Goal: Task Accomplishment & Management: Use online tool/utility

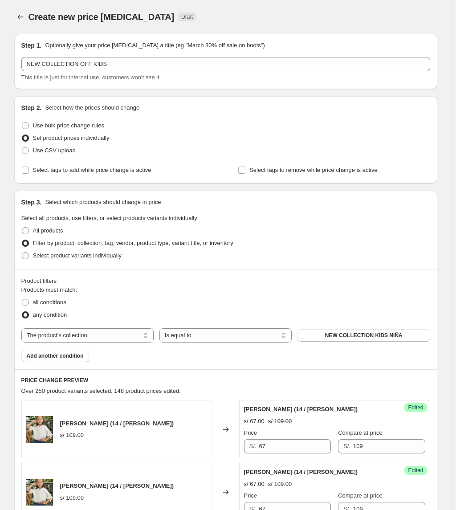
select select "collection"
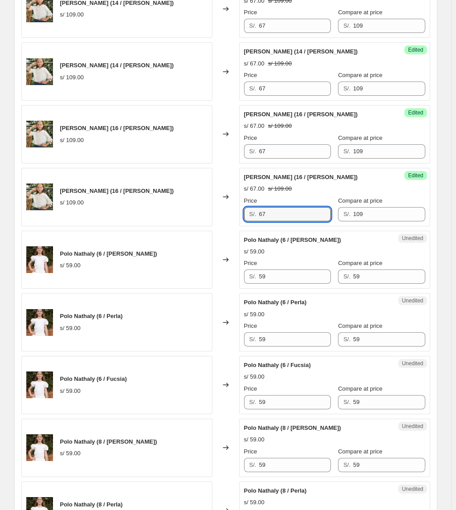
click at [281, 289] on div "Unedited Polo Nathaly (6 / [PERSON_NAME]) s/ 59.00 Price S/. 59 Compare at pric…" at bounding box center [334, 260] width 191 height 58
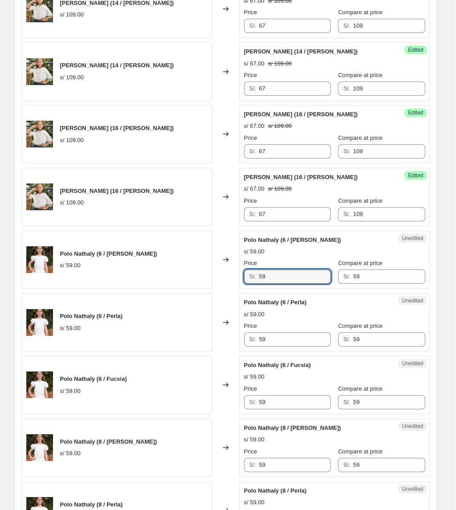
drag, startPoint x: 281, startPoint y: 284, endPoint x: 229, endPoint y: 284, distance: 52.1
click at [229, 284] on div "Polo Nathaly (6 / [PERSON_NAME]) s/ 59.00 Changed to Unedited Polo Nathaly (6 /…" at bounding box center [225, 260] width 409 height 58
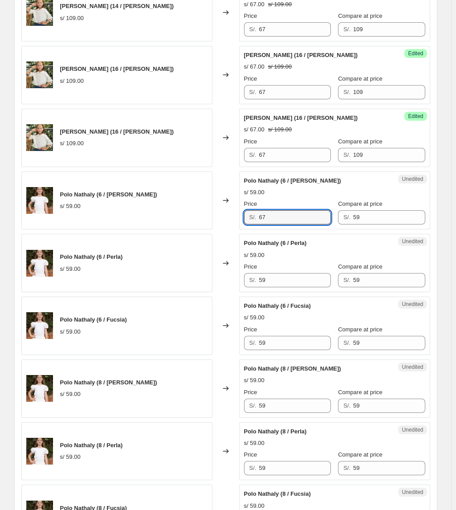
type input "67"
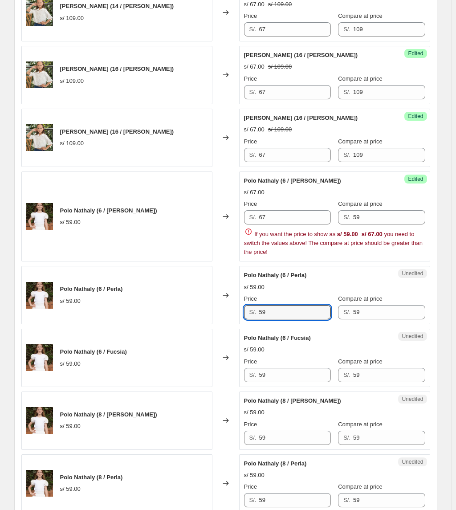
drag, startPoint x: 264, startPoint y: 281, endPoint x: 226, endPoint y: 281, distance: 38.3
click at [226, 281] on div "Polo Nathaly (6 / Perla) s/ 59.00 Changed to Unedited Polo Nathaly (6 / Perla) …" at bounding box center [225, 295] width 409 height 58
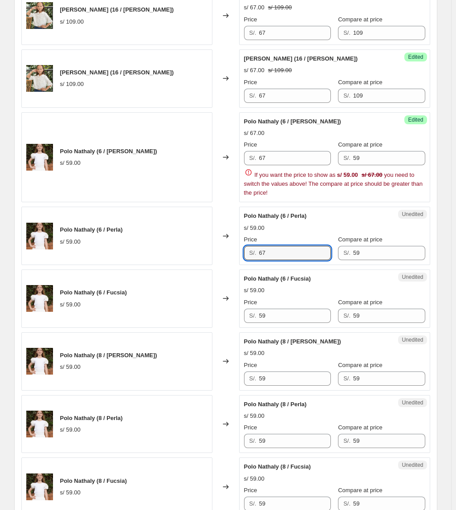
drag, startPoint x: 282, startPoint y: 250, endPoint x: 183, endPoint y: 252, distance: 99.4
click at [183, 252] on div "Polo Nathaly (6 / Perla) s/ 59.00 Changed to Unedited Polo Nathaly (6 / Perla) …" at bounding box center [225, 236] width 409 height 58
type input "36"
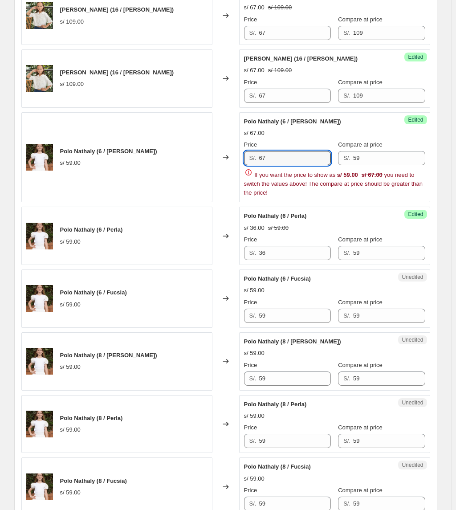
drag, startPoint x: 303, startPoint y: 161, endPoint x: 185, endPoint y: 159, distance: 117.7
click at [186, 159] on div "Polo Nathaly (6 / [PERSON_NAME]) s/ 59.00 Changed to Success Edited [PERSON_NAM…" at bounding box center [225, 157] width 409 height 90
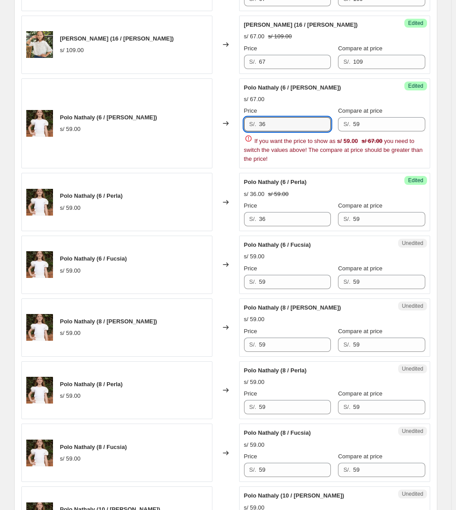
scroll to position [599, 0]
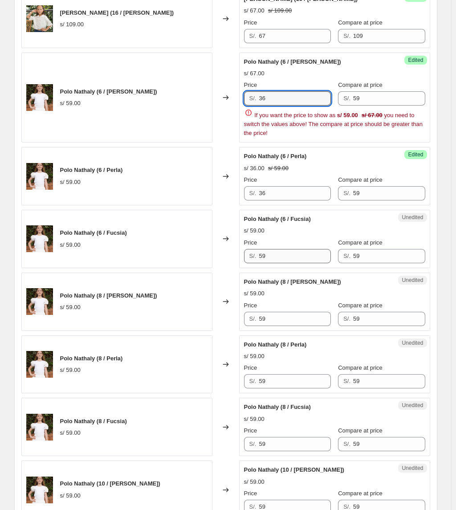
type input "36"
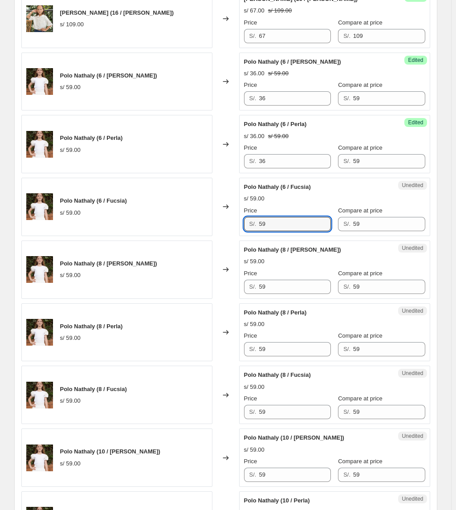
drag, startPoint x: 295, startPoint y: 255, endPoint x: 185, endPoint y: 253, distance: 109.7
click at [186, 253] on div "[PERSON_NAME] (14 / [PERSON_NAME]) s/ 109.00 Changed to Success Edited [PERSON_…" at bounding box center [225, 426] width 409 height 1251
type input "36"
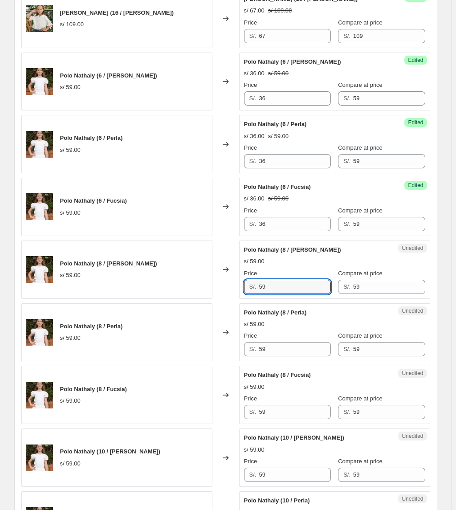
drag, startPoint x: 287, startPoint y: 286, endPoint x: 185, endPoint y: 282, distance: 102.1
click at [186, 285] on div "Polo Nathaly (8 / [PERSON_NAME]) s/ 59.00 Changed to Unedited Polo Nathaly (8 /…" at bounding box center [225, 270] width 409 height 58
type input "36"
drag, startPoint x: 295, startPoint y: 351, endPoint x: 226, endPoint y: 346, distance: 68.8
click at [228, 349] on div "Polo Nathaly (8 / Perla) s/ 59.00 Changed to Unedited Polo Nathaly (8 / Perla) …" at bounding box center [225, 333] width 409 height 58
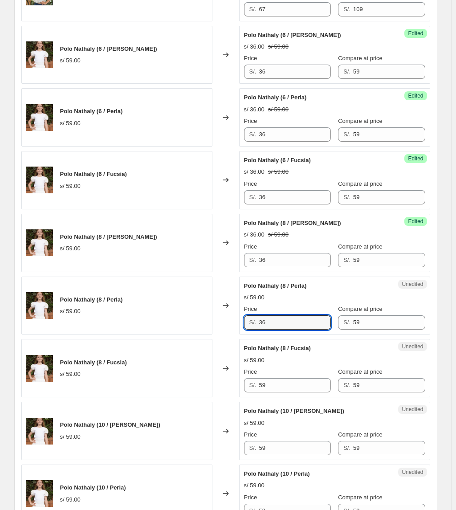
scroll to position [658, 0]
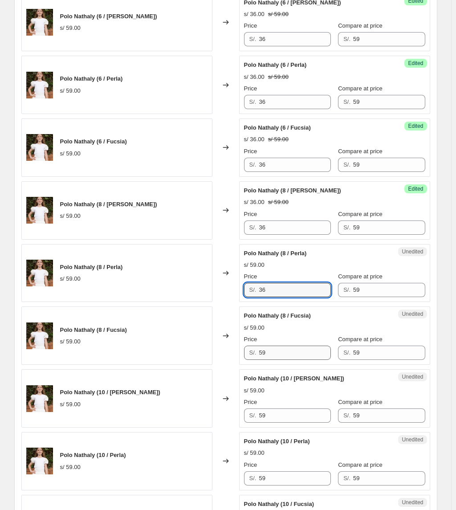
type input "36"
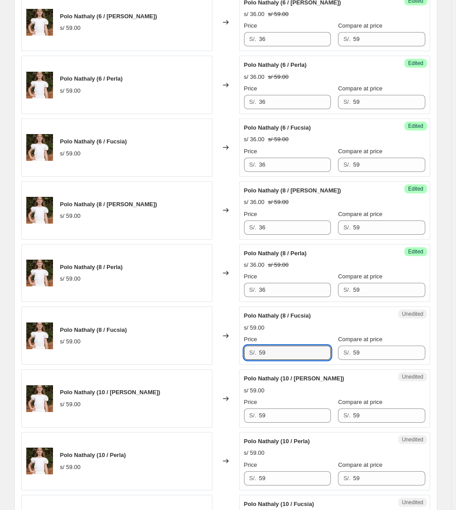
drag, startPoint x: 298, startPoint y: 357, endPoint x: 238, endPoint y: 355, distance: 59.8
click at [239, 357] on div "Polo Nathaly (8 / [PERSON_NAME]) s/ 59.00 Changed to Unedited Polo Nathaly (8 /…" at bounding box center [225, 336] width 409 height 58
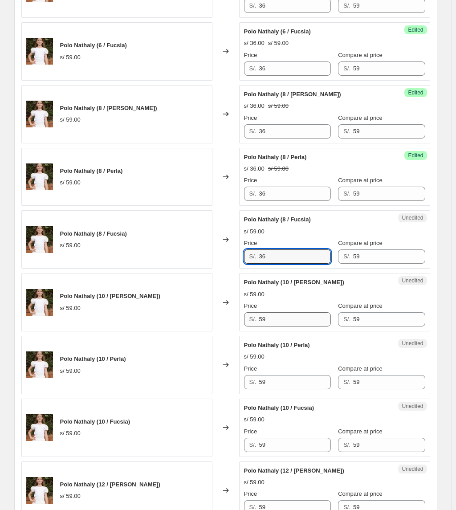
scroll to position [777, 0]
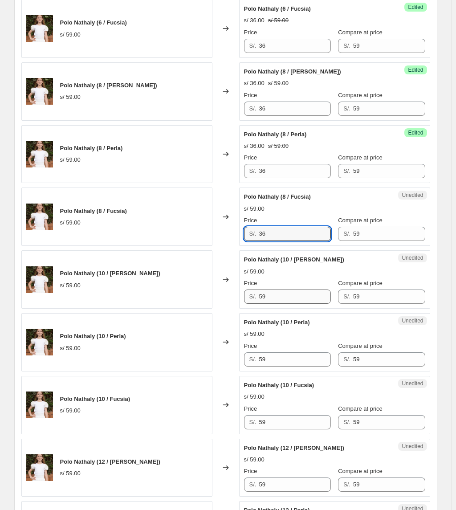
type input "36"
drag, startPoint x: 288, startPoint y: 295, endPoint x: 198, endPoint y: 308, distance: 91.0
click at [198, 308] on div "Polo Nathaly (10 / [PERSON_NAME]) s/ 59.00 Changed to Unedited Polo Nathaly (10…" at bounding box center [225, 279] width 409 height 58
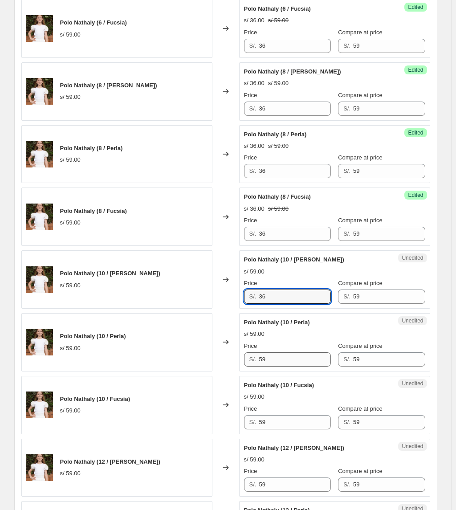
type input "36"
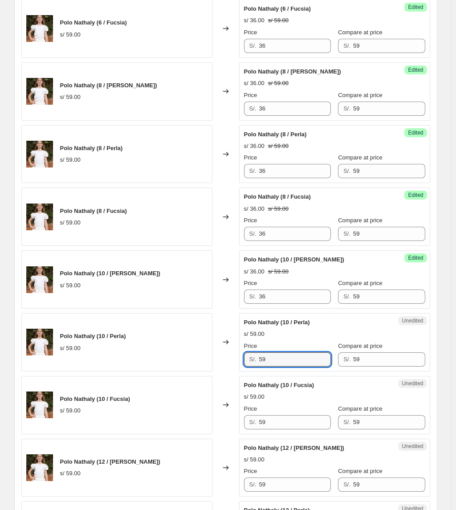
drag, startPoint x: 283, startPoint y: 368, endPoint x: 252, endPoint y: 346, distance: 38.1
click at [178, 360] on div "Polo Nathaly (10 / Perla) s/ 59.00 Changed to Unedited Polo Nathaly (10 / Perla…" at bounding box center [225, 342] width 409 height 58
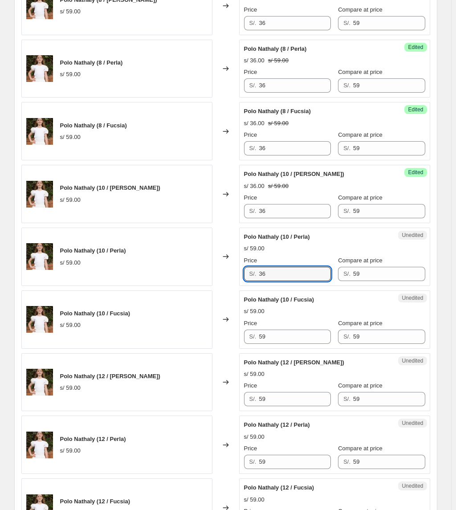
scroll to position [837, 0]
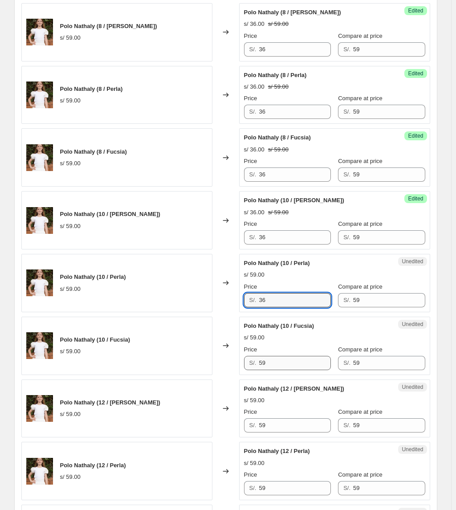
type input "36"
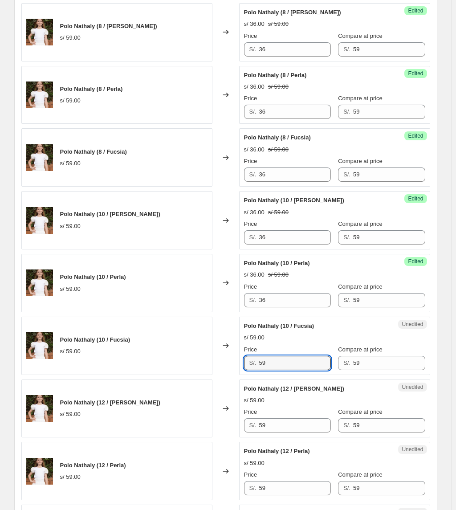
drag, startPoint x: 282, startPoint y: 368, endPoint x: 225, endPoint y: 374, distance: 56.9
click at [225, 375] on div "Polo Nathaly (10 / [PERSON_NAME]) s/ 59.00 Changed to Unedited Polo Nathaly (10…" at bounding box center [225, 346] width 409 height 58
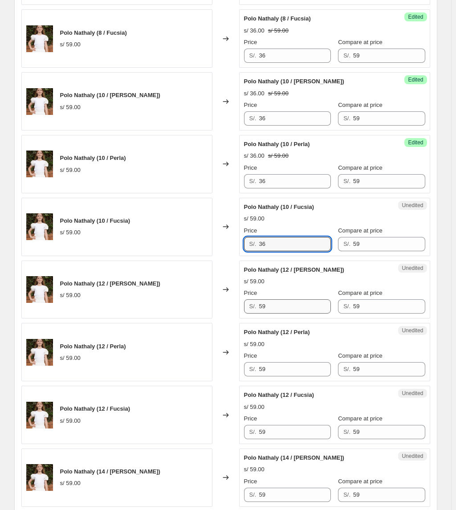
type input "36"
drag, startPoint x: 291, startPoint y: 316, endPoint x: 221, endPoint y: 323, distance: 69.9
click at [222, 319] on div "Polo Nathaly (12 / [PERSON_NAME]) s/ 59.00 Changed to Unedited Polo Nathaly (12…" at bounding box center [225, 290] width 409 height 58
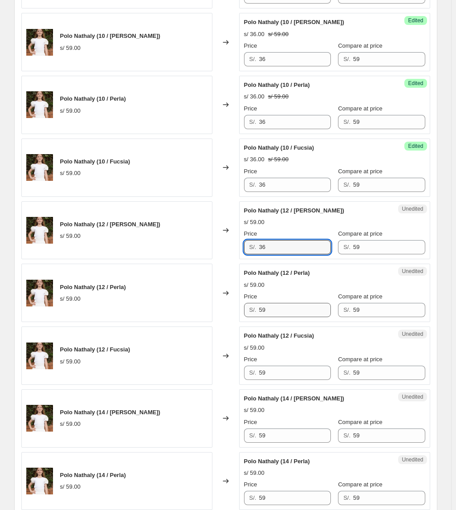
type input "36"
drag, startPoint x: 227, startPoint y: 311, endPoint x: 205, endPoint y: 299, distance: 25.2
click at [201, 302] on div "Polo Nathaly (12 / Perla) s/ 59.00 Changed to Unedited Polo Nathaly (12 / Perla…" at bounding box center [225, 293] width 409 height 58
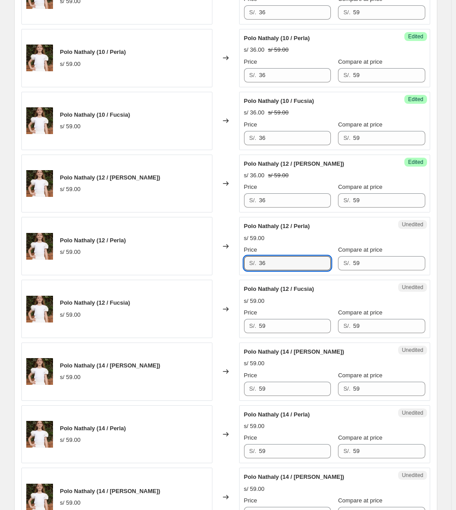
scroll to position [1134, 0]
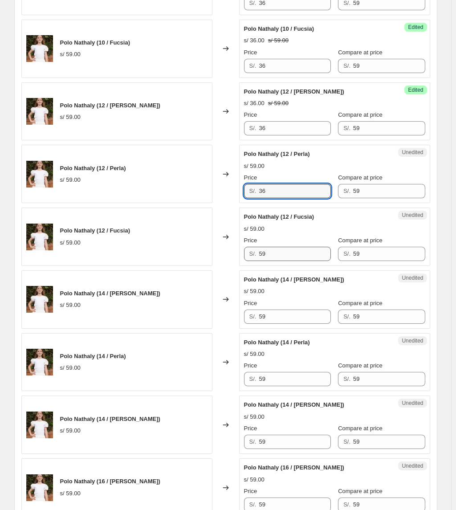
type input "36"
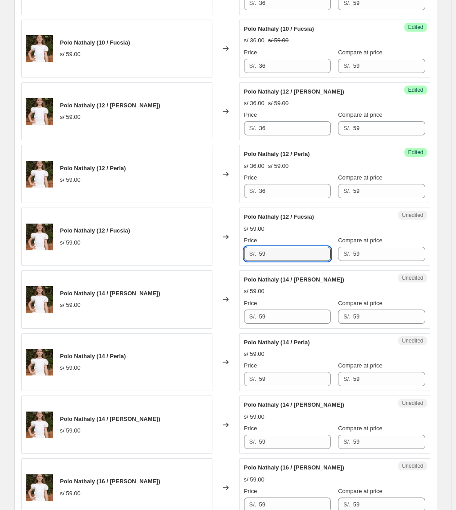
drag, startPoint x: 282, startPoint y: 261, endPoint x: 202, endPoint y: 273, distance: 81.1
type input "36"
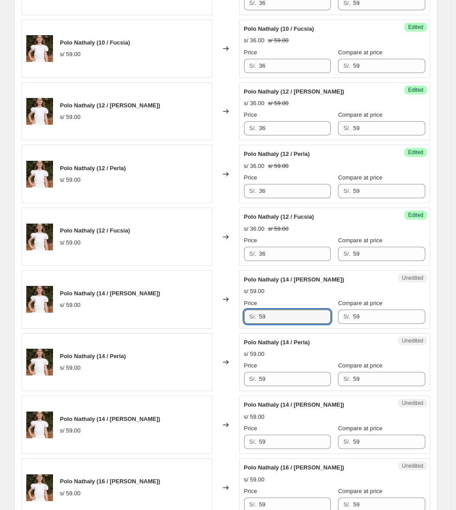
drag, startPoint x: 287, startPoint y: 324, endPoint x: 179, endPoint y: 313, distance: 108.8
click at [179, 318] on div "Polo Nathaly (14 / [PERSON_NAME]) s/ 59.00 Changed to Unedited Polo Nathaly (14…" at bounding box center [225, 300] width 409 height 58
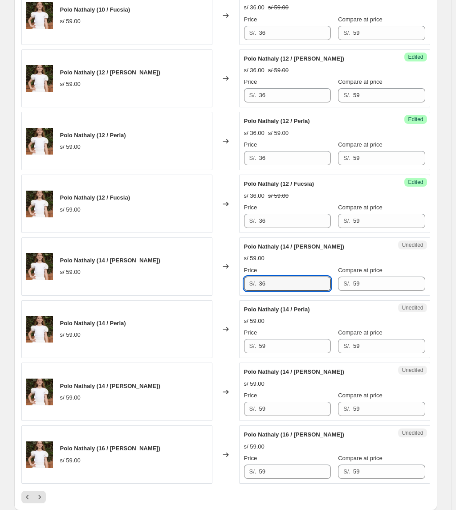
scroll to position [1193, 0]
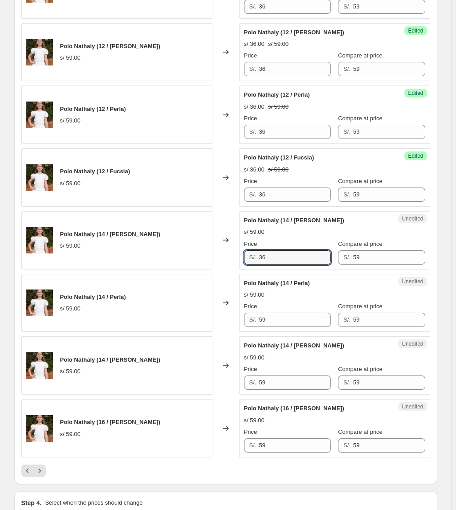
type input "36"
drag, startPoint x: 250, startPoint y: 328, endPoint x: 205, endPoint y: 330, distance: 45.0
click at [205, 331] on div "Polo Nathaly (14 / Perla) s/ 59.00 Changed to Unedited Polo Nathaly (14 / Perla…" at bounding box center [225, 303] width 409 height 58
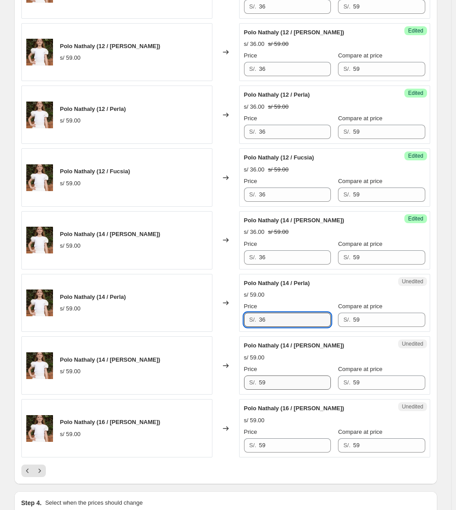
type input "36"
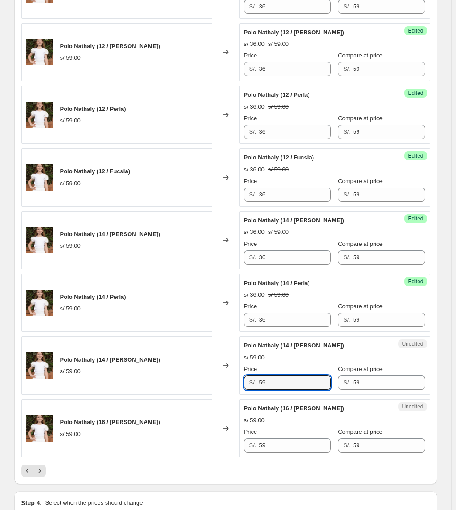
drag, startPoint x: 280, startPoint y: 387, endPoint x: 208, endPoint y: 410, distance: 76.0
click at [202, 395] on div "Polo Nathaly (14 / [PERSON_NAME]) s/ 59.00 Changed to Unedited Polo Nathaly (14…" at bounding box center [225, 365] width 409 height 58
type input "36"
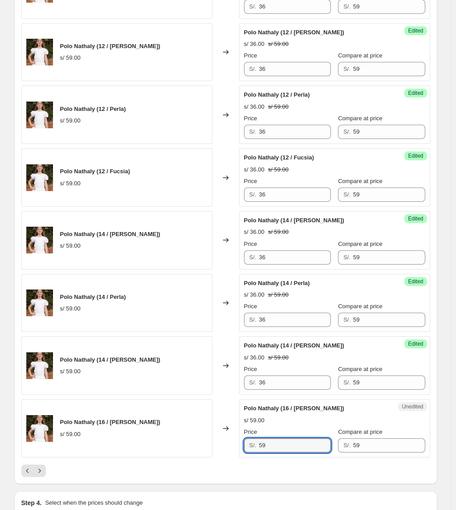
drag, startPoint x: 270, startPoint y: 448, endPoint x: 193, endPoint y: 447, distance: 76.2
click at [192, 453] on div "Polo Nathaly (16 / [PERSON_NAME]) s/ 59.00 Changed to Unedited Polo Nathaly (16…" at bounding box center [225, 428] width 409 height 58
type input "36"
click at [43, 473] on icon "Next" at bounding box center [39, 471] width 9 height 9
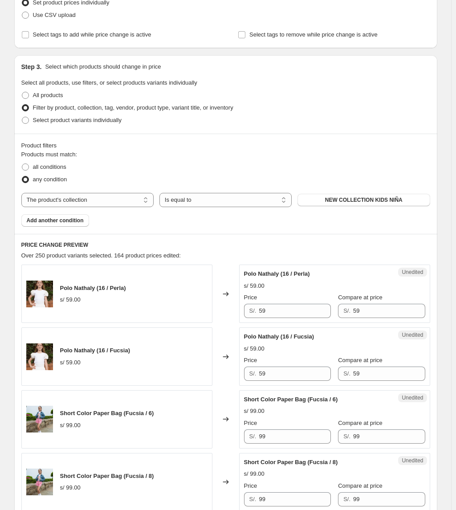
scroll to position [357, 0]
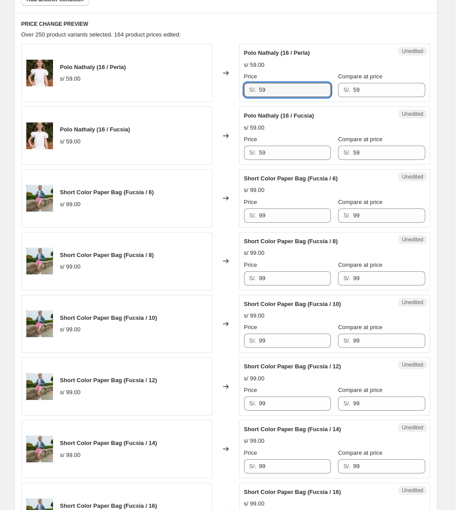
drag, startPoint x: 284, startPoint y: 87, endPoint x: 111, endPoint y: 107, distance: 174.0
type input "36"
drag, startPoint x: 284, startPoint y: 153, endPoint x: 119, endPoint y: 152, distance: 165.8
click at [119, 154] on div "Polo Nathaly (16 / [PERSON_NAME]) s/ 59.00 Changed to Unedited Polo Nathaly (16…" at bounding box center [225, 136] width 409 height 58
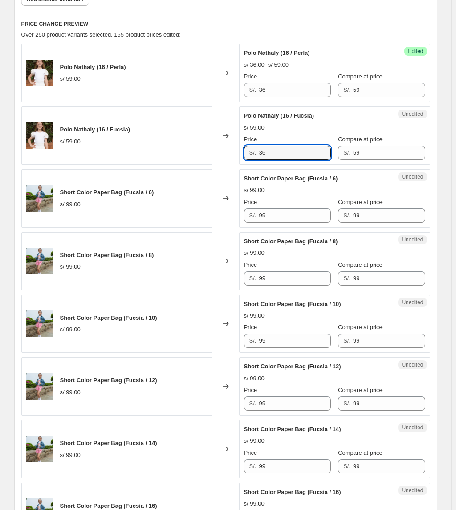
type input "36"
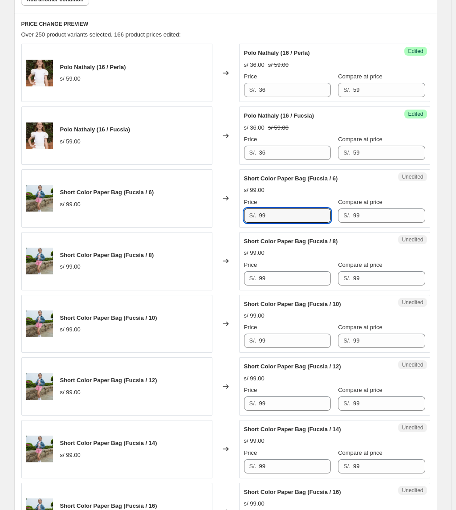
drag, startPoint x: 296, startPoint y: 220, endPoint x: 170, endPoint y: 227, distance: 126.8
click at [170, 227] on div "Short Color Paper Bag (Fucsia / 6) s/ 99.00 Changed to Unedited Short Color Pap…" at bounding box center [225, 198] width 409 height 58
type input "73"
drag, startPoint x: 286, startPoint y: 282, endPoint x: 248, endPoint y: 277, distance: 38.2
click at [250, 278] on div "S/. 99" at bounding box center [287, 278] width 87 height 14
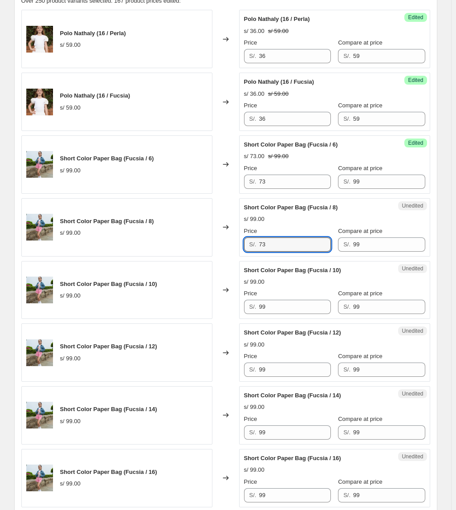
scroll to position [416, 0]
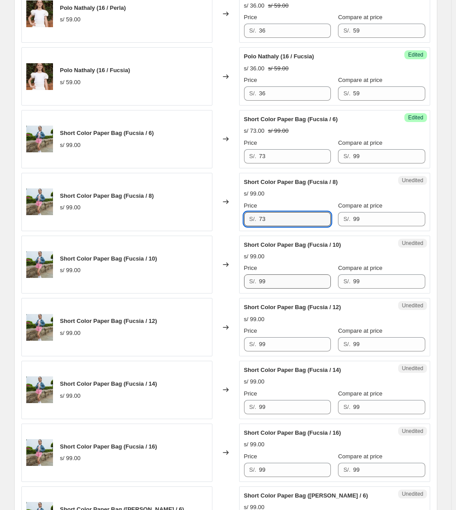
type input "73"
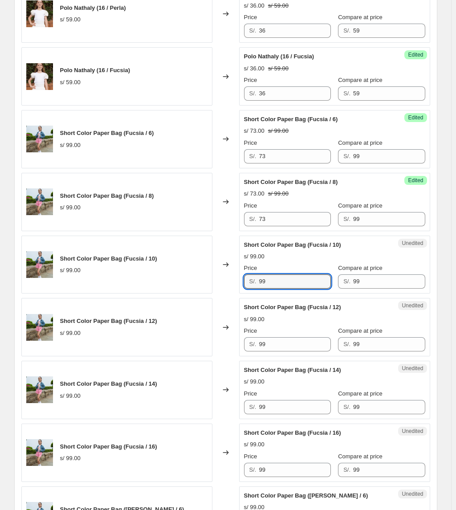
drag, startPoint x: 289, startPoint y: 278, endPoint x: 224, endPoint y: 271, distance: 65.9
click at [225, 272] on div "Short Color Paper Bag (Fucsia / 10) s/ 99.00 Changed to Unedited Short Color Pa…" at bounding box center [225, 265] width 409 height 58
type input "73"
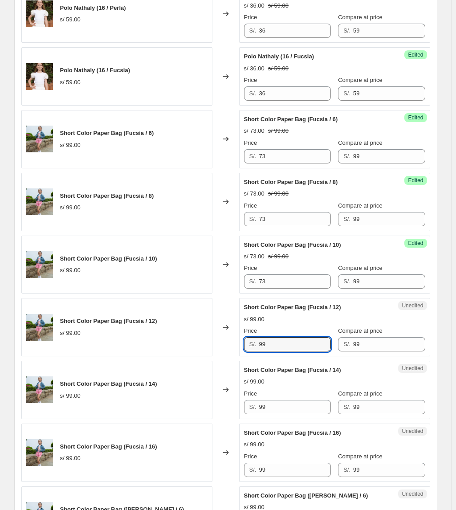
drag, startPoint x: 301, startPoint y: 346, endPoint x: 233, endPoint y: 336, distance: 69.4
click at [234, 337] on div "Short Color Paper Bag (Fucsia / 12) s/ 99.00 Changed to Unedited Short Color Pa…" at bounding box center [225, 327] width 409 height 58
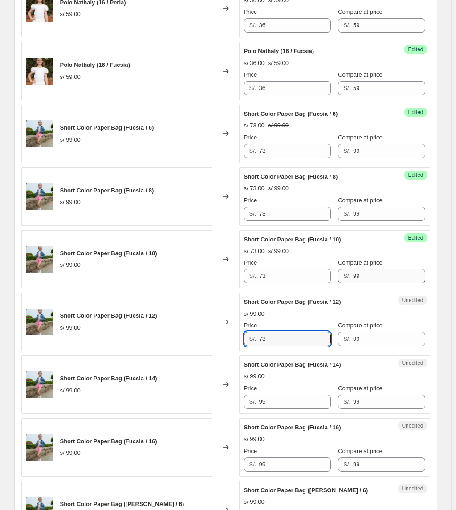
scroll to position [475, 0]
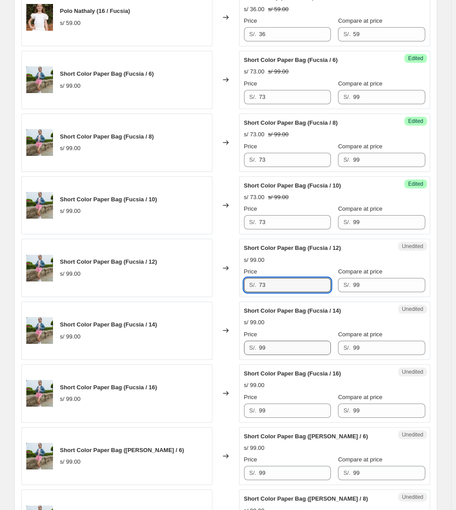
type input "73"
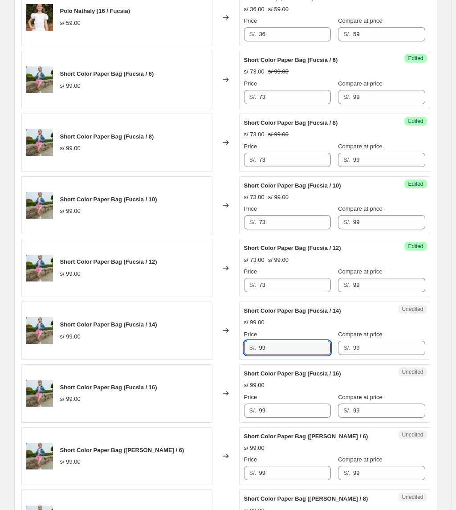
drag, startPoint x: 278, startPoint y: 351, endPoint x: 222, endPoint y: 336, distance: 58.3
click at [222, 336] on div "Short Color Paper Bag (Fucsia / 14) s/ 99.00 Changed to Unedited Short Color Pa…" at bounding box center [225, 331] width 409 height 58
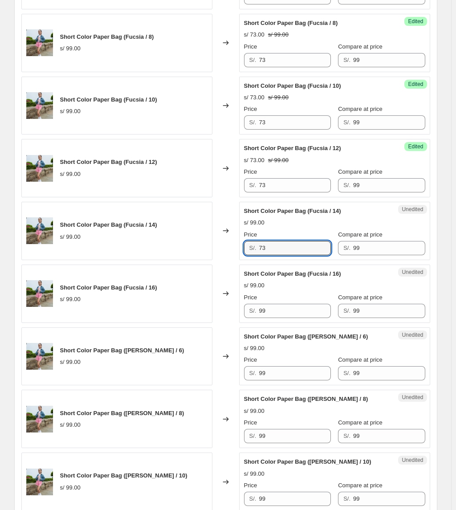
scroll to position [594, 0]
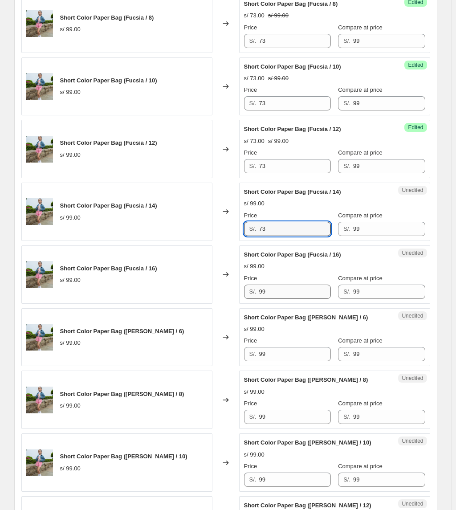
type input "73"
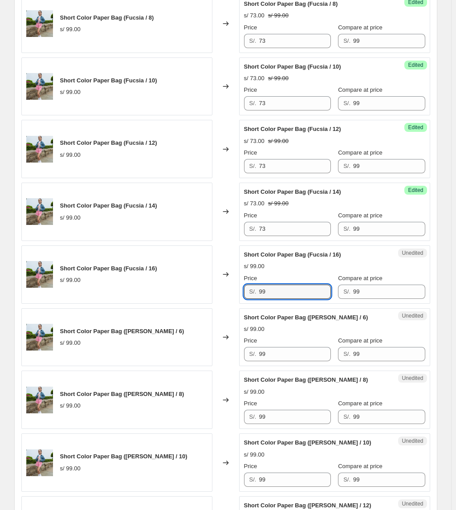
drag, startPoint x: 277, startPoint y: 295, endPoint x: 222, endPoint y: 291, distance: 55.8
click at [239, 296] on div "Short Color Paper Bag (Fucsia / 16) s/ 99.00 Changed to Unedited Short Color Pa…" at bounding box center [225, 275] width 409 height 58
type input "73"
drag, startPoint x: 280, startPoint y: 356, endPoint x: 230, endPoint y: 343, distance: 51.0
click at [236, 347] on div "Short Color Paper Bag ([PERSON_NAME] / 6) s/ 99.00 Changed to Unedited Short Co…" at bounding box center [225, 337] width 409 height 58
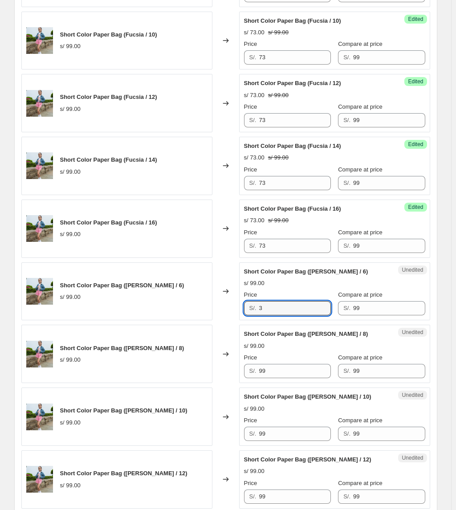
scroll to position [713, 0]
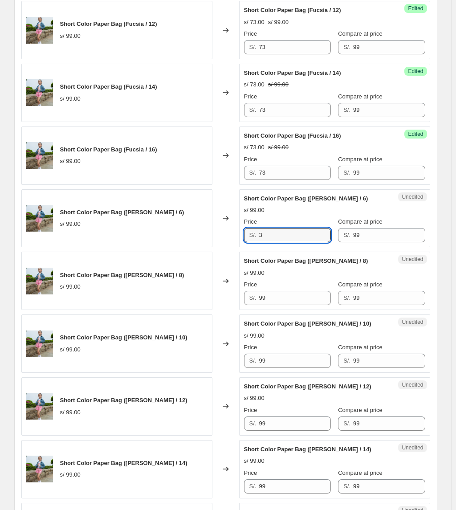
drag, startPoint x: 285, startPoint y: 239, endPoint x: 223, endPoint y: 241, distance: 62.4
click at [227, 241] on div "Short Color Paper Bag ([PERSON_NAME] / 6) s/ 99.00 Changed to Unedited Short Co…" at bounding box center [225, 218] width 409 height 58
type input "73"
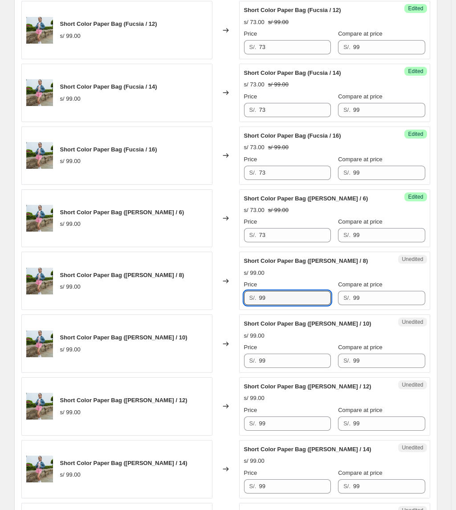
drag, startPoint x: 278, startPoint y: 298, endPoint x: 207, endPoint y: 289, distance: 71.8
click at [207, 290] on div "Short Color Paper Bag ([PERSON_NAME] / 8) s/ 99.00 Changed to Unedited Short Co…" at bounding box center [225, 281] width 409 height 58
type input "73"
drag, startPoint x: 302, startPoint y: 362, endPoint x: 179, endPoint y: 353, distance: 123.4
click at [179, 355] on div "Short Color Paper Bag ([PERSON_NAME] / 10) s/ 99.00 Changed to Unedited Short C…" at bounding box center [225, 344] width 409 height 58
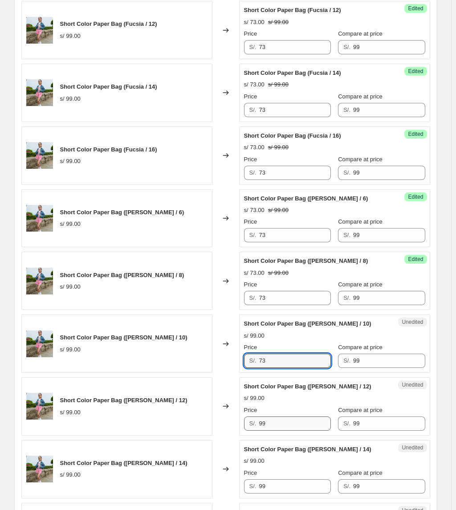
type input "73"
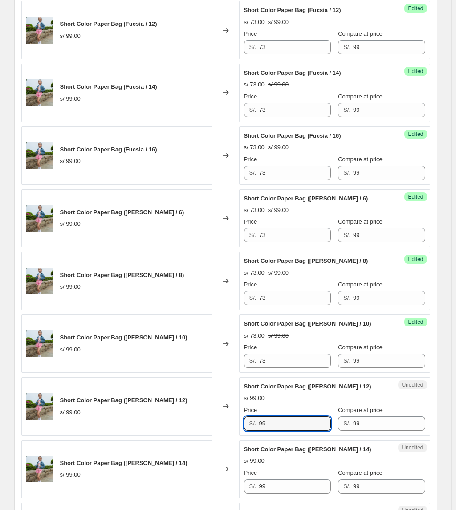
drag, startPoint x: 278, startPoint y: 424, endPoint x: 166, endPoint y: 405, distance: 114.0
click at [168, 407] on div "Short Color Paper Bag ([PERSON_NAME] / 12) s/ 99.00 Changed to Unedited Short C…" at bounding box center [225, 406] width 409 height 58
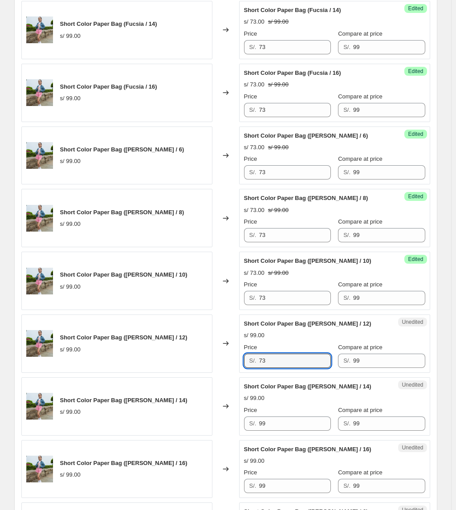
scroll to position [832, 0]
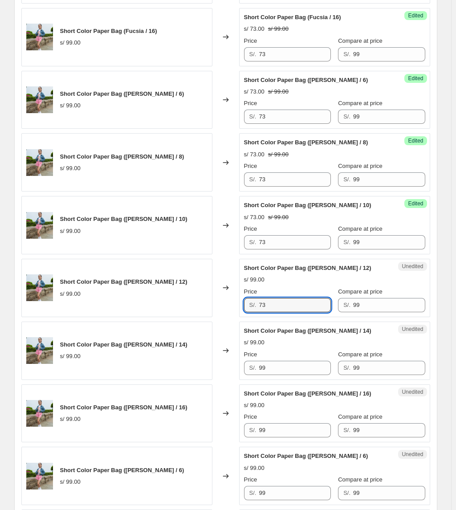
type input "73"
drag, startPoint x: 211, startPoint y: 375, endPoint x: 139, endPoint y: 364, distance: 73.1
click at [139, 364] on div "Short Color Paper Bag ([PERSON_NAME] / 14) s/ 99.00 Changed to Unedited Short C…" at bounding box center [225, 351] width 409 height 58
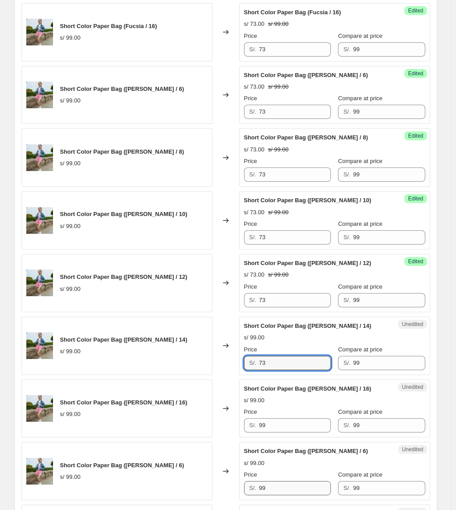
scroll to position [951, 0]
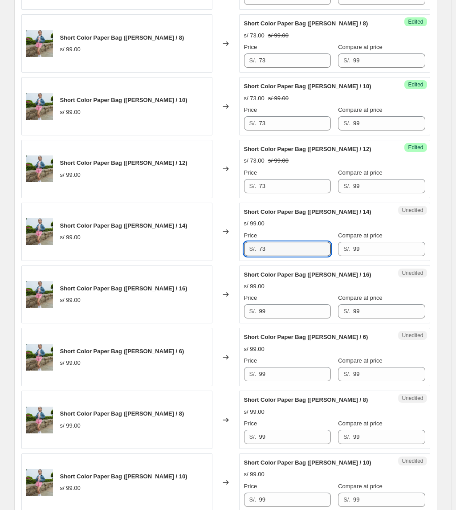
type input "73"
drag
click at [96, 309] on div "Short Color Paper Bag ([PERSON_NAME] / 16) s/ 99.00 Changed to Unedited Short C…" at bounding box center [225, 295] width 409 height 58
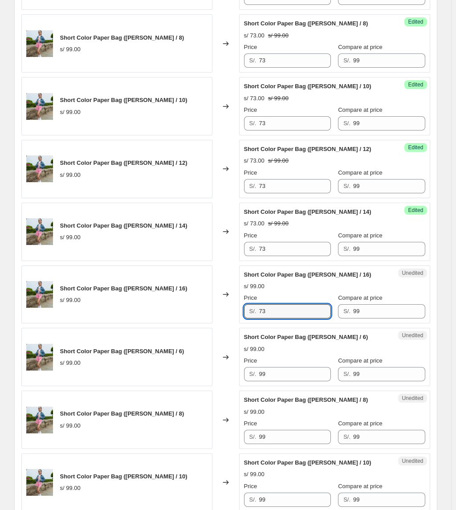
type input "73"
click at [78, 353] on div "Short Color Paper Bag ([PERSON_NAME] / 6) s/ 99.00 Changed to Unedited Short Co…" at bounding box center [225, 357] width 409 height 58
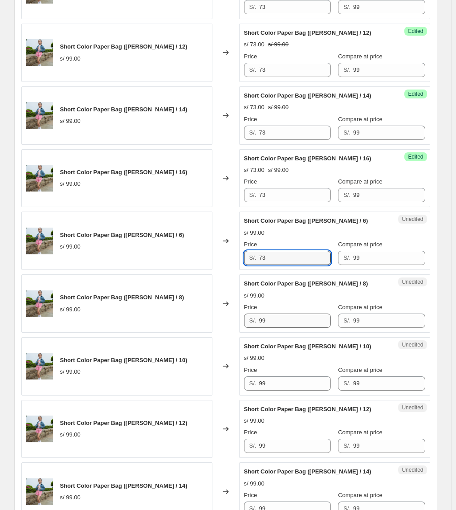
scroll to position [1070, 0]
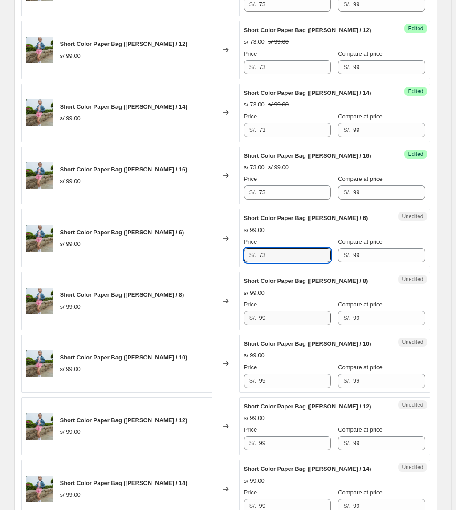
type input "73"
click at [96, 324] on div "Short Color Paper Bag ([PERSON_NAME] / 8) s/ 99.00 Changed to Unedited Short Co…" at bounding box center [225, 301] width 409 height 58
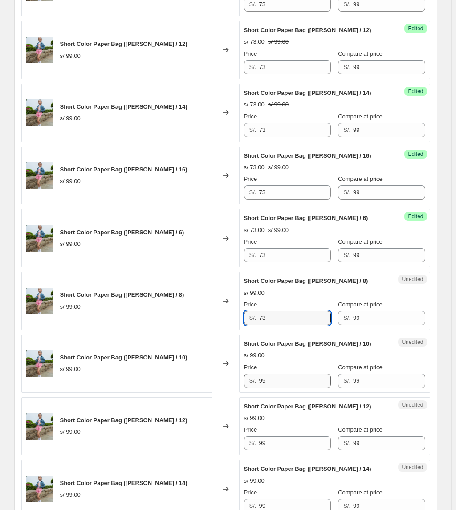
type input "73"
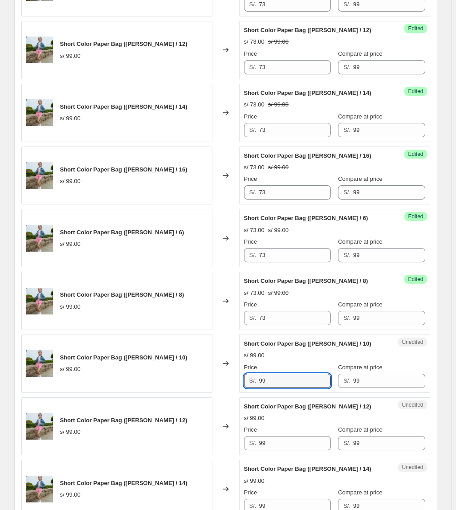
click at [205, 390] on div "Short Color Paper Bag ([PERSON_NAME] / 10) s/ 99.00 Changed to Unedited Short C…" at bounding box center [225, 364] width 409 height 58
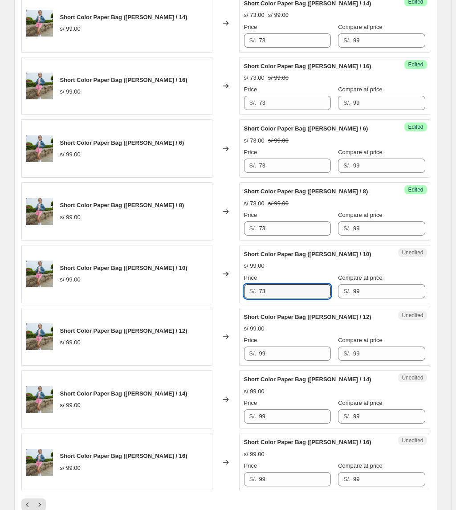
scroll to position [1188, 0]
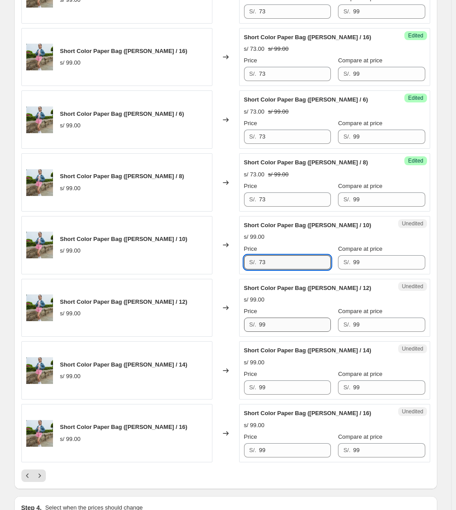
type input "73"
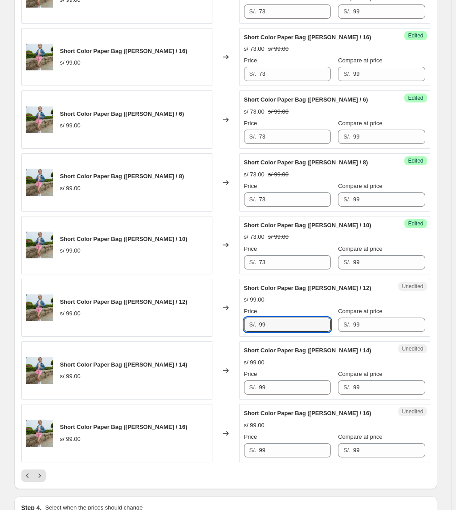
click at [209, 336] on div "Short Color Paper Bag ([PERSON_NAME] / 12) s/ 99.00 Changed to Unedited Short C…" at bounding box center [225, 308] width 409 height 58
type input "73"
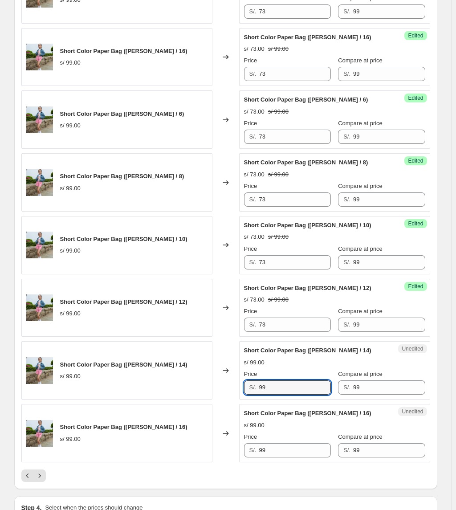
click at [127, 398] on div "Short Color Paper Bag ([PERSON_NAME] / 14) s/ 99.00 Changed to Unedited Short C…" at bounding box center [225, 370] width 409 height 58
type input "73"
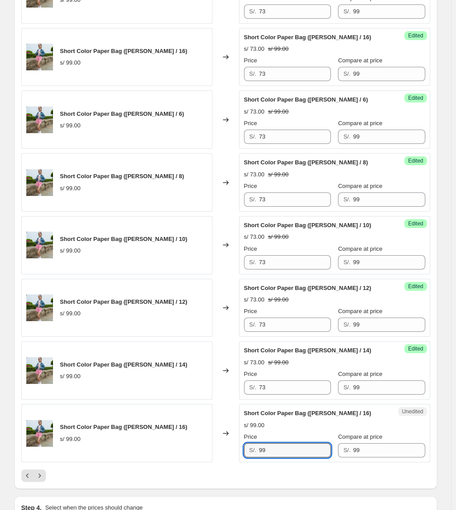
click at [185, 449] on div "Short Color Paper Bag ([PERSON_NAME] / 16) s/ 99.00 Changed to Unedited Short C…" at bounding box center [225, 433] width 409 height 58
click at [67, 446] on div "Short Color Paper Bag ([PERSON_NAME] / 16) s/ 99.00 Changed to Unedited Short C…" at bounding box center [225, 433] width 409 height 58
type input "73"
click at [40, 480] on icon "Next" at bounding box center [39, 476] width 9 height 9
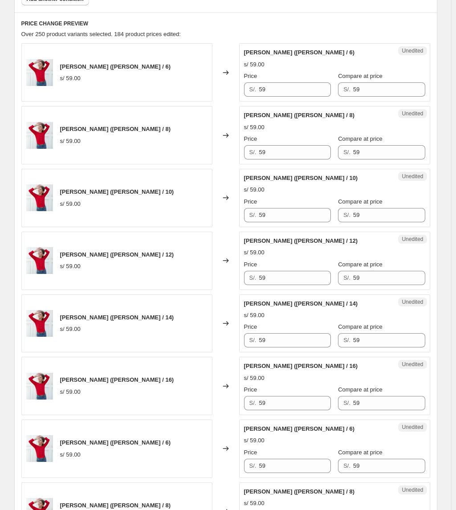
scroll to position [357, 0]
drag, startPoint x: 295, startPoint y: 94, endPoint x: 170, endPoint y: 93, distance: 124.8
click at [170, 93] on div "[PERSON_NAME] ([PERSON_NAME] / 6) s/ 59.00 Changed to Unedited Polo Ivanna (Per…" at bounding box center [225, 73] width 409 height 58
type input "35"
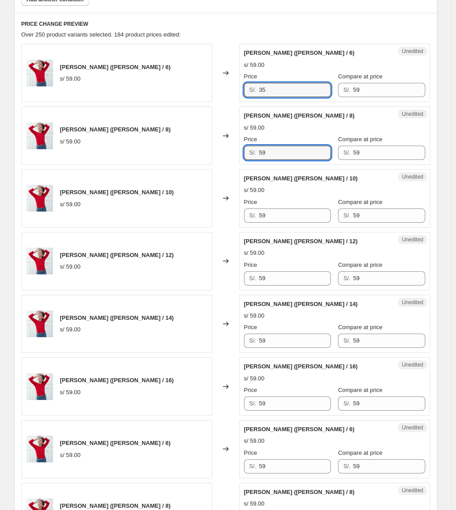
drag, startPoint x: 289, startPoint y: 154, endPoint x: 186, endPoint y: 159, distance: 102.6
click at [186, 159] on div "[PERSON_NAME] ([PERSON_NAME] / 8) s/ 59.00 Changed to Unedited Polo Ivanna (Per…" at bounding box center [225, 136] width 409 height 58
type input "35"
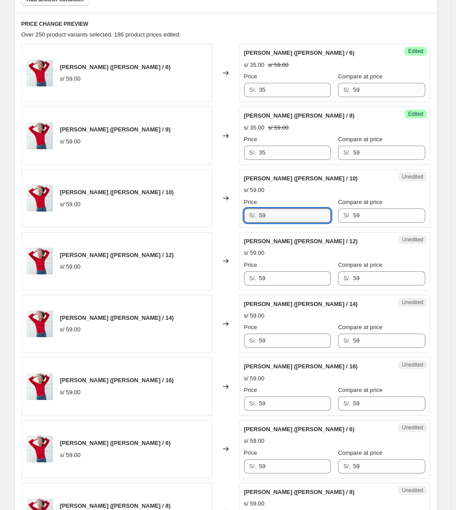
drag, startPoint x: 250, startPoint y: 217, endPoint x: 218, endPoint y: 210, distance: 32.7
click at [216, 218] on div "[PERSON_NAME] ([PERSON_NAME] / 10) s/ 59.00 Changed to Unedited Polo Ivanna (Pe…" at bounding box center [225, 198] width 409 height 58
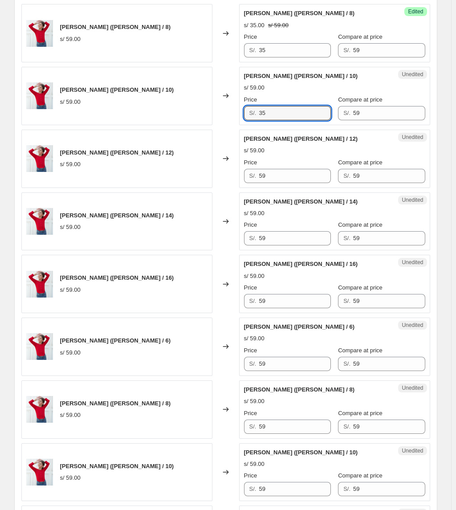
scroll to position [475, 0]
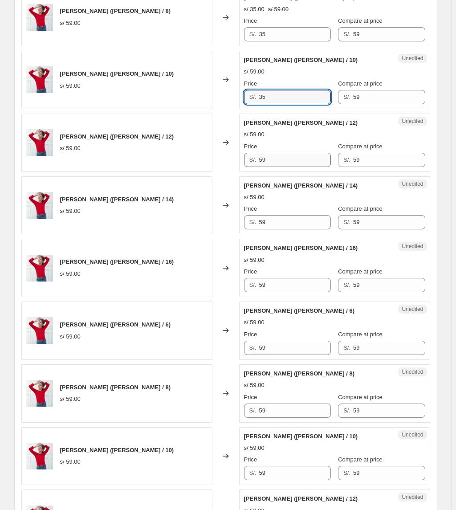
type input "35"
drag, startPoint x: 276, startPoint y: 157, endPoint x: 161, endPoint y: 169, distance: 115.7
click at [164, 170] on div "[PERSON_NAME] ([PERSON_NAME] / 12) s/ 59.00 Changed to Unedited Polo Ivanna (Pe…" at bounding box center [225, 143] width 409 height 58
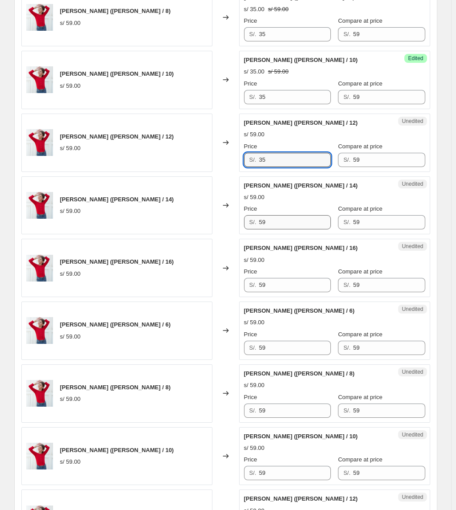
type input "35"
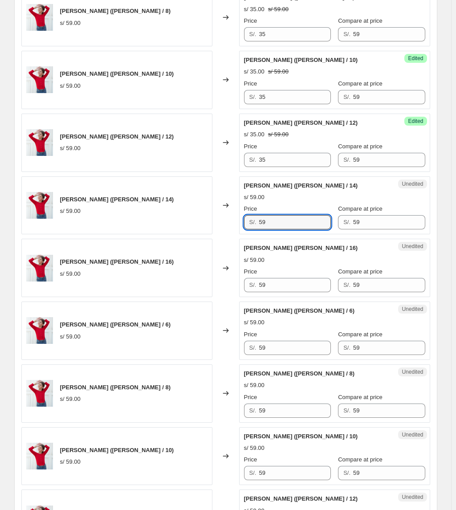
drag, startPoint x: 293, startPoint y: 222, endPoint x: 110, endPoint y: 230, distance: 183.8
click at [110, 230] on div "[PERSON_NAME] ([PERSON_NAME] / 14) s/ 59.00 Changed to Unedited Polo Ivanna (Pe…" at bounding box center [225, 205] width 409 height 58
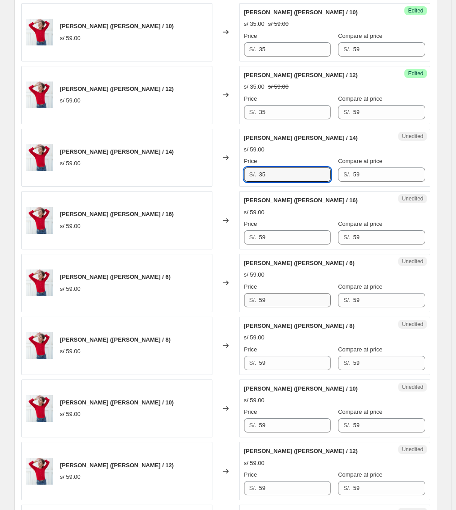
scroll to position [594, 0]
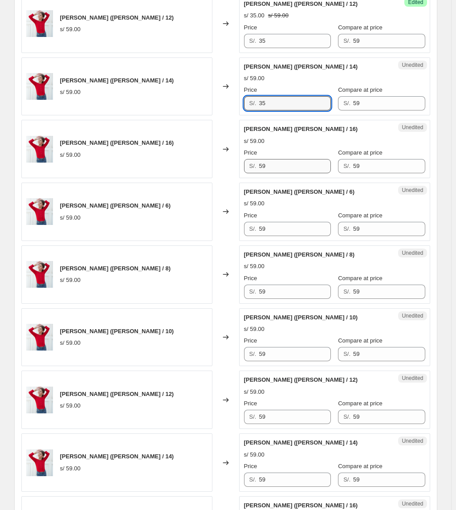
type input "35"
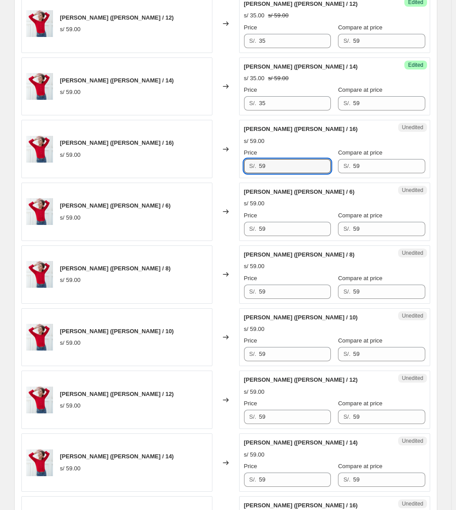
drag, startPoint x: 284, startPoint y: 166, endPoint x: 65, endPoint y: 182, distance: 219.9
click at [65, 182] on div "[PERSON_NAME] ([PERSON_NAME] / 6) s/ 59.00 Changed to Success Edited [PERSON_NA…" at bounding box center [225, 431] width 409 height 1251
type input "35"
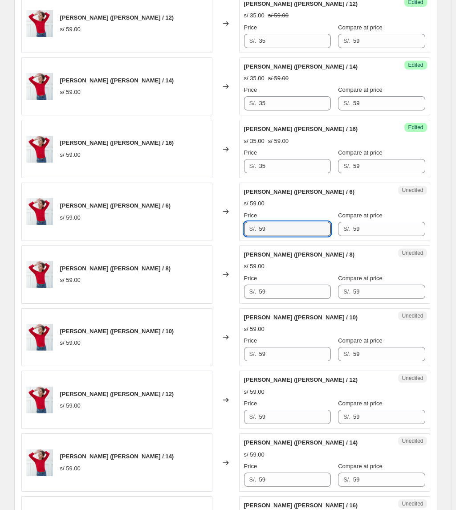
drag, startPoint x: 276, startPoint y: 229, endPoint x: 43, endPoint y: 219, distance: 233.7
click at [47, 225] on div "[PERSON_NAME] ([PERSON_NAME] / 6) s/ 59.00 Changed to Unedited Polo Ivanna (Roj…" at bounding box center [225, 212] width 409 height 58
type input "35"
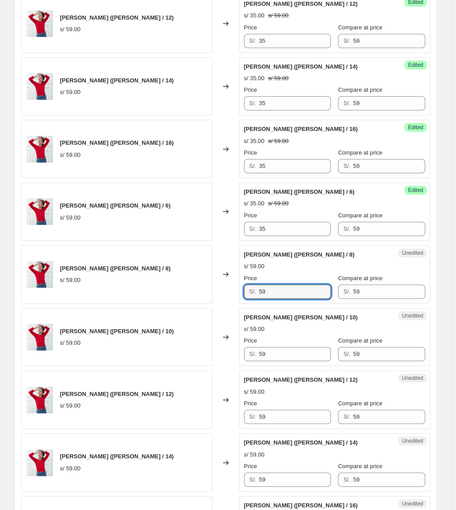
drag, startPoint x: 286, startPoint y: 294, endPoint x: 150, endPoint y: 291, distance: 135.5
click at [152, 294] on div "[PERSON_NAME] ([PERSON_NAME] / 8) s/ 59.00 Changed to Unedited Polo Ivanna (Roj…" at bounding box center [225, 275] width 409 height 58
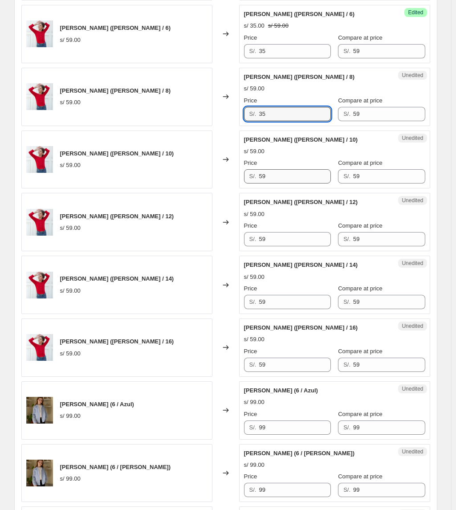
scroll to position [772, 0]
type input "35"
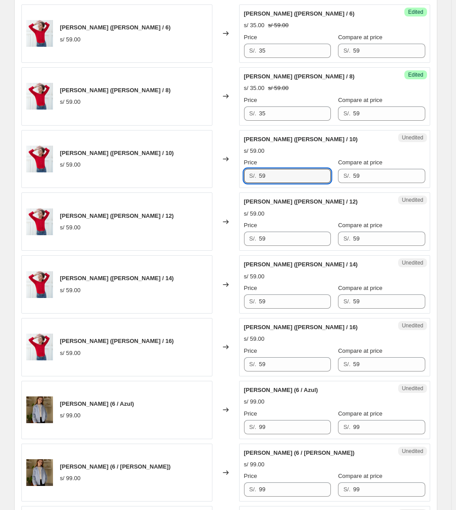
drag, startPoint x: 280, startPoint y: 174, endPoint x: 91, endPoint y: 176, distance: 188.5
click at [94, 177] on div "[PERSON_NAME] ([PERSON_NAME] / 10) s/ 59.00 Changed to Unedited Polo Ivanna (Ro…" at bounding box center [225, 159] width 409 height 58
type input "35"
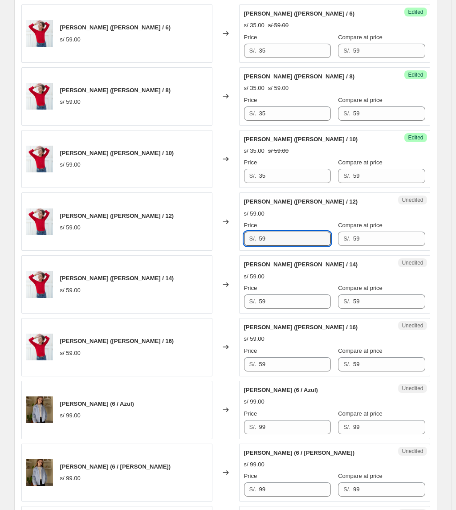
drag, startPoint x: 293, startPoint y: 245, endPoint x: 70, endPoint y: 253, distance: 223.4
click at [71, 255] on div "[PERSON_NAME] ([PERSON_NAME] / 6) s/ 59.00 Changed to Success Edited [PERSON_NA…" at bounding box center [225, 253] width 409 height 1251
type input "35"
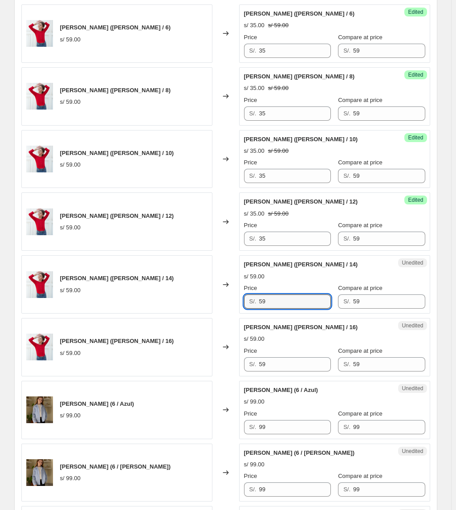
drag, startPoint x: 138, startPoint y: 312, endPoint x: 98, endPoint y: 296, distance: 42.8
click at [103, 301] on div "[PERSON_NAME] ([PERSON_NAME] / 14) s/ 59.00 Changed to Unedited Polo Ivanna (Ro…" at bounding box center [225, 284] width 409 height 58
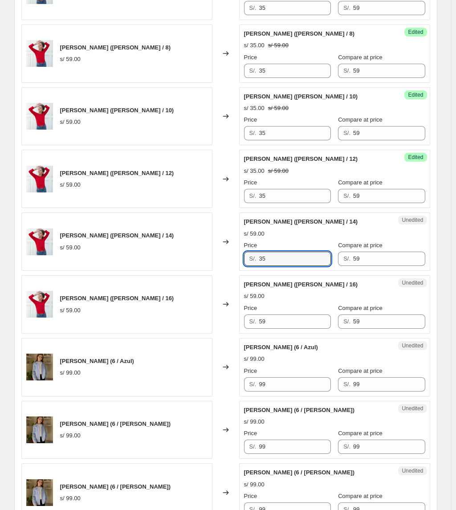
scroll to position [891, 0]
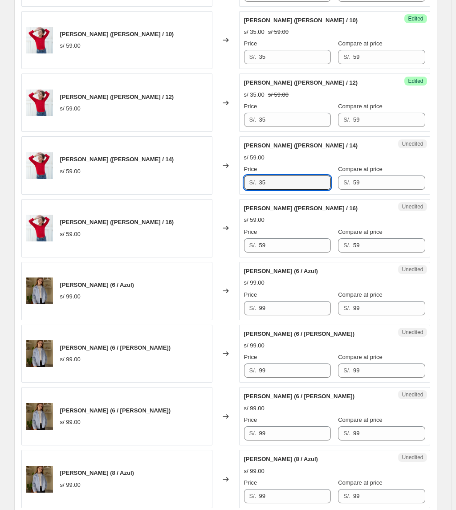
type input "35"
drag, startPoint x: 189, startPoint y: 257, endPoint x: 168, endPoint y: 256, distance: 21.4
click at [169, 257] on div "[PERSON_NAME] ([PERSON_NAME] / 16) s/ 59.00 Changed to Unedited Polo Ivanna (Ro…" at bounding box center [225, 228] width 409 height 58
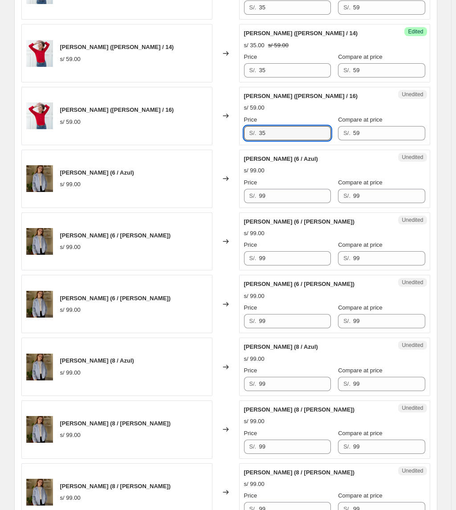
scroll to position [1010, 0]
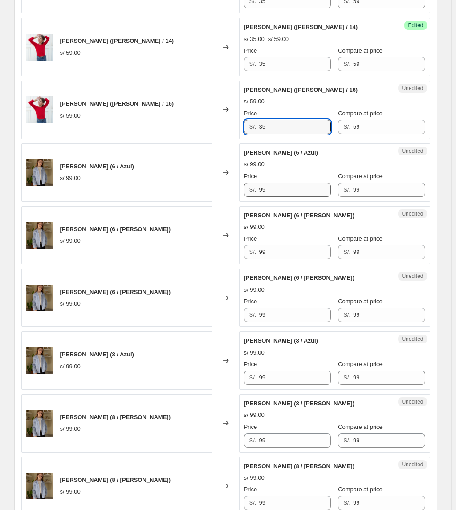
type input "35"
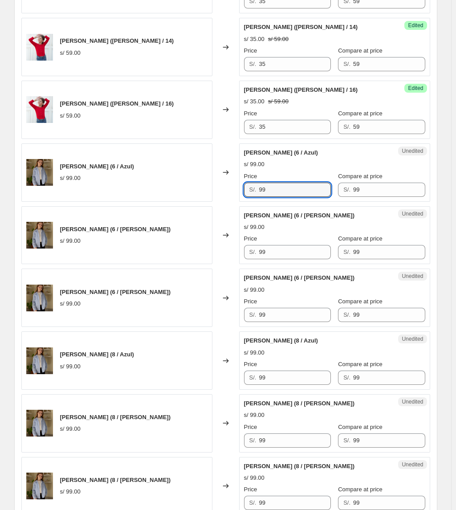
drag, startPoint x: 278, startPoint y: 193, endPoint x: 258, endPoint y: 199, distance: 21.2
click at [258, 197] on div "S/. 99" at bounding box center [287, 190] width 87 height 14
click at [277, 196] on input "99" at bounding box center [295, 190] width 72 height 14
drag, startPoint x: 286, startPoint y: 193, endPoint x: 205, endPoint y: 196, distance: 80.7
click at [205, 196] on div "[PERSON_NAME] (6 / Azul) s/ 99.00 Changed to Unedited [PERSON_NAME] (6 / Azul) …" at bounding box center [225, 173] width 409 height 58
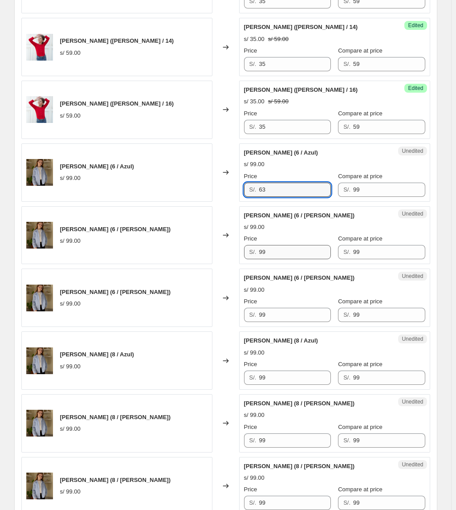
type input "63"
drag, startPoint x: 289, startPoint y: 257, endPoint x: 212, endPoint y: 252, distance: 76.8
click at [213, 254] on div "[PERSON_NAME] (6 / [PERSON_NAME]) s/ 99.00 Changed to Unedited [PERSON_NAME] (6…" at bounding box center [225, 235] width 409 height 58
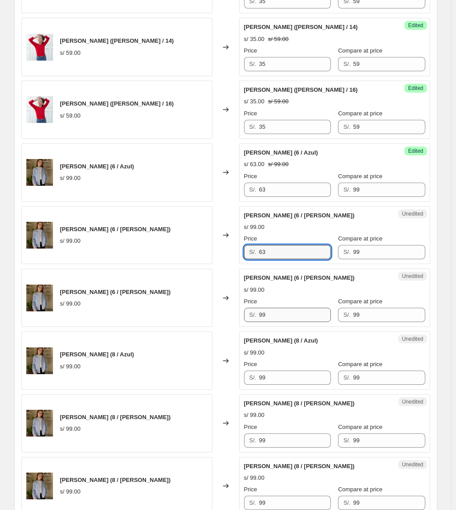
type input "63"
drag, startPoint x: 275, startPoint y: 318, endPoint x: 227, endPoint y: 315, distance: 48.2
click at [227, 315] on div "[PERSON_NAME] (6 / [PERSON_NAME]) s/ 99.00 Changed to Unedited [PERSON_NAME] (6…" at bounding box center [225, 298] width 409 height 58
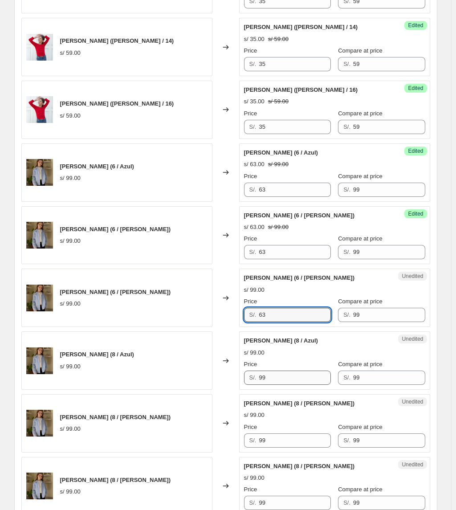
type input "63"
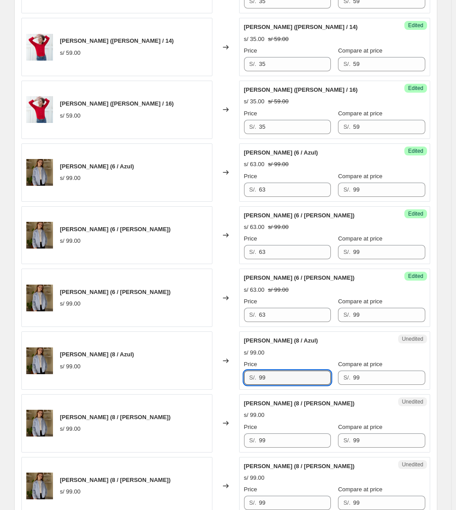
drag, startPoint x: 290, startPoint y: 386, endPoint x: 188, endPoint y: 365, distance: 104.0
click at [188, 367] on div "[PERSON_NAME] (8 / Azul) s/ 99.00 Changed to Unedited [PERSON_NAME] (8 / Azul) …" at bounding box center [225, 361] width 409 height 58
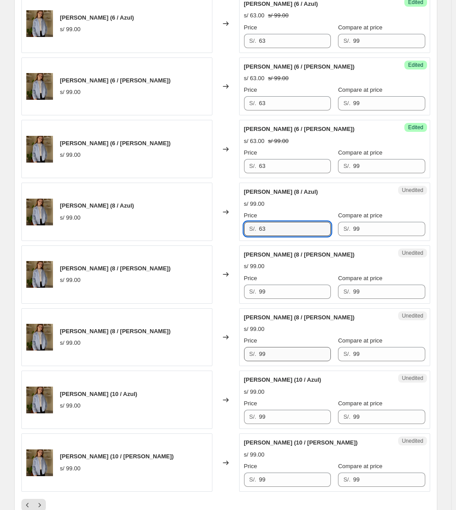
scroll to position [1188, 0]
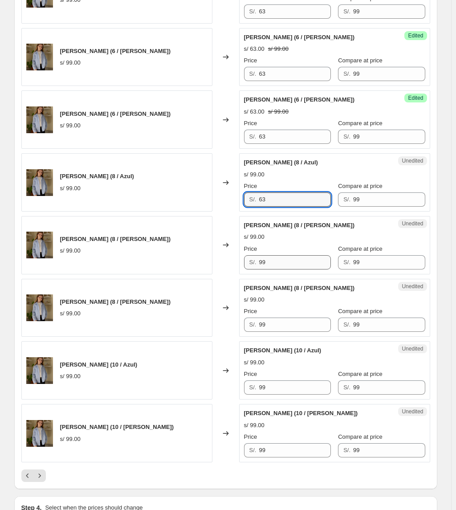
type input "63"
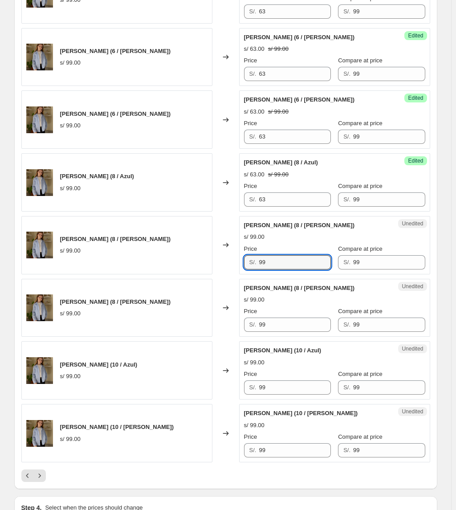
drag, startPoint x: 282, startPoint y: 264, endPoint x: 212, endPoint y: 264, distance: 69.5
click at [213, 264] on div "[PERSON_NAME] (8 / [PERSON_NAME]) s/ 99.00 Changed to Unedited [PERSON_NAME] (8…" at bounding box center [225, 245] width 409 height 58
type input "63"
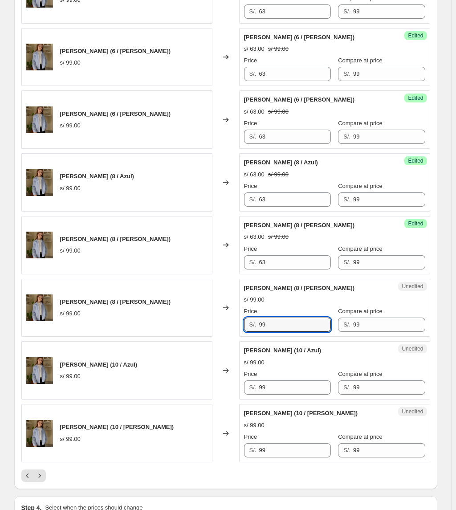
drag, startPoint x: 255, startPoint y: 327, endPoint x: 209, endPoint y: 325, distance: 46.4
click at [209, 325] on div "[PERSON_NAME] (8 / [PERSON_NAME]) s/ 99.00 Changed to Unedited [PERSON_NAME] (8…" at bounding box center [225, 308] width 409 height 58
type input "63"
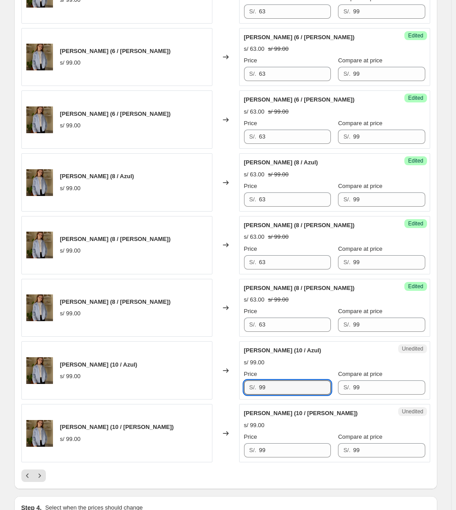
drag, startPoint x: 282, startPoint y: 398, endPoint x: 211, endPoint y: 391, distance: 71.3
click at [211, 391] on div "[PERSON_NAME] (10 / Azul) s/ 99.00 Changed to Unedited [PERSON_NAME] (10 / Azul…" at bounding box center [225, 370] width 409 height 58
type input "63"
drag, startPoint x: 283, startPoint y: 462, endPoint x: 207, endPoint y: 449, distance: 76.9
click at [211, 452] on div "[PERSON_NAME] (10 / [PERSON_NAME]) s/ 99.00 Changed to Unedited [PERSON_NAME] (…" at bounding box center [225, 433] width 409 height 58
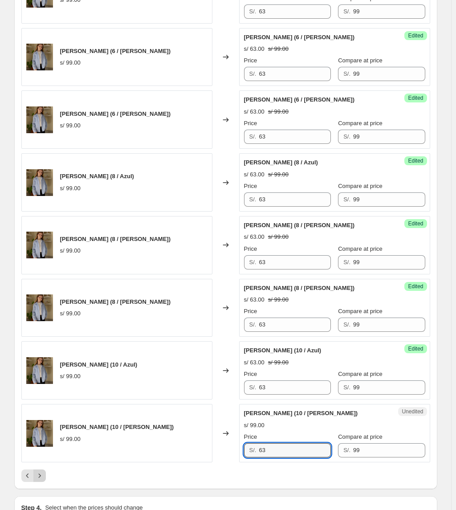
type input "63"
click at [39, 480] on icon "Next" at bounding box center [39, 476] width 9 height 9
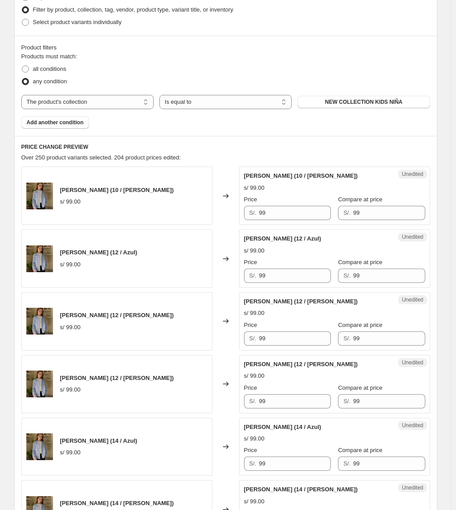
scroll to position [238, 0]
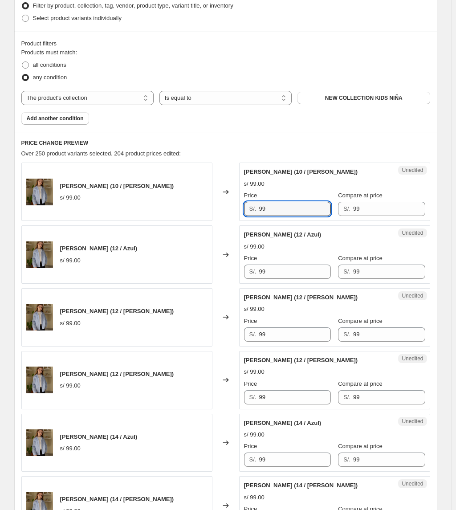
drag, startPoint x: 277, startPoint y: 207, endPoint x: 223, endPoint y: 209, distance: 53.5
click at [223, 209] on div "[PERSON_NAME] (10 / [PERSON_NAME]) s/ 99.00 Changed to Unedited [PERSON_NAME] (…" at bounding box center [225, 192] width 409 height 58
type input "63"
drag, startPoint x: 190, startPoint y: 275, endPoint x: 156, endPoint y: 275, distance: 33.9
click at [158, 279] on div "[PERSON_NAME] (12 / Azul) s/ 99.00 Changed to Unedited [PERSON_NAME] (12 / Azul…" at bounding box center [225, 255] width 409 height 58
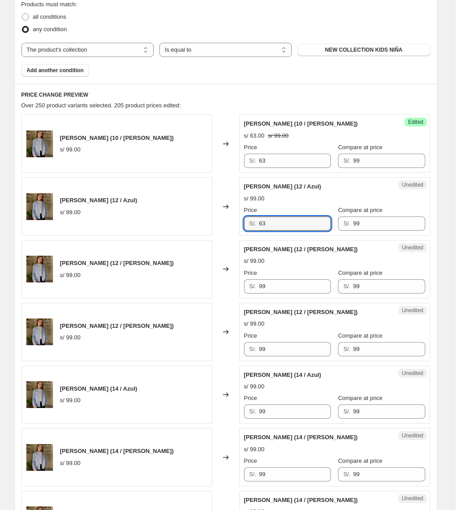
scroll to position [357, 0]
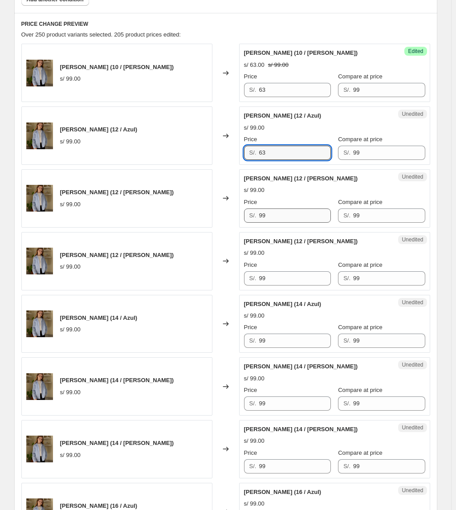
type input "63"
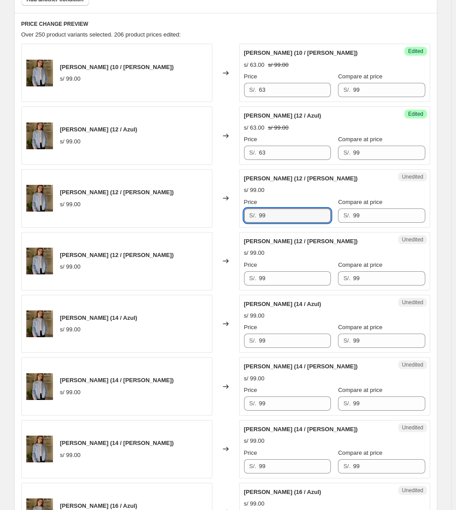
drag, startPoint x: 274, startPoint y: 212, endPoint x: 171, endPoint y: 211, distance: 102.5
click at [171, 211] on div "[PERSON_NAME] (12 / [PERSON_NAME]) s/ 99.00 Changed to Unedited [PERSON_NAME] (…" at bounding box center [225, 198] width 409 height 58
type input "63"
drag, startPoint x: 236, startPoint y: 279, endPoint x: 147, endPoint y: 287, distance: 89.6
click at [148, 287] on div "[PERSON_NAME] (12 / [PERSON_NAME]) s/ 99.00 Changed to Unedited [PERSON_NAME] (…" at bounding box center [225, 261] width 409 height 58
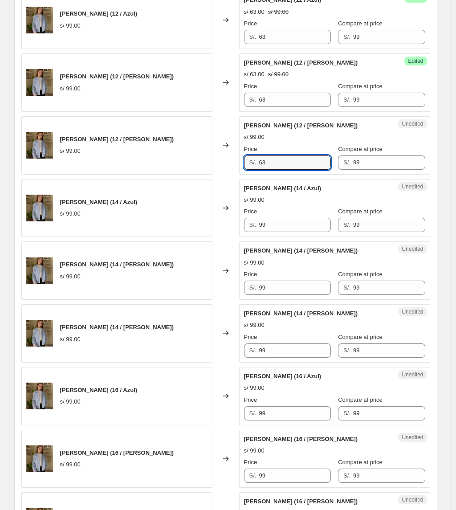
scroll to position [475, 0]
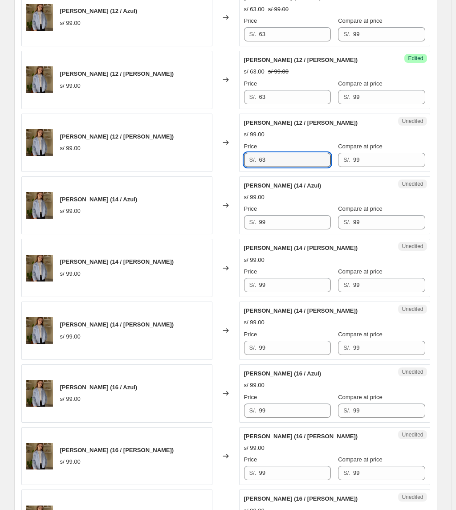
type input "63"
drag, startPoint x: 287, startPoint y: 216, endPoint x: 282, endPoint y: 217, distance: 5.4
click at [283, 217] on div "Price S/. 99" at bounding box center [287, 217] width 87 height 25
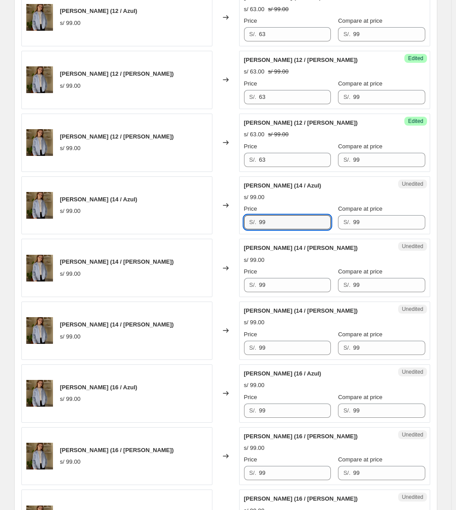
drag, startPoint x: 222, startPoint y: 219, endPoint x: 193, endPoint y: 218, distance: 28.1
click at [177, 216] on div "[PERSON_NAME] (14 / Azul) s/ 99.00 Changed to Unedited [PERSON_NAME] (14 / Azul…" at bounding box center [225, 205] width 409 height 58
type input "63"
drag, startPoint x: 280, startPoint y: 283, endPoint x: 206, endPoint y: 282, distance: 74.0
click at [207, 283] on div "[PERSON_NAME] (14 / [PERSON_NAME]) s/ 99.00 Changed to Unedited [PERSON_NAME] (…" at bounding box center [225, 268] width 409 height 58
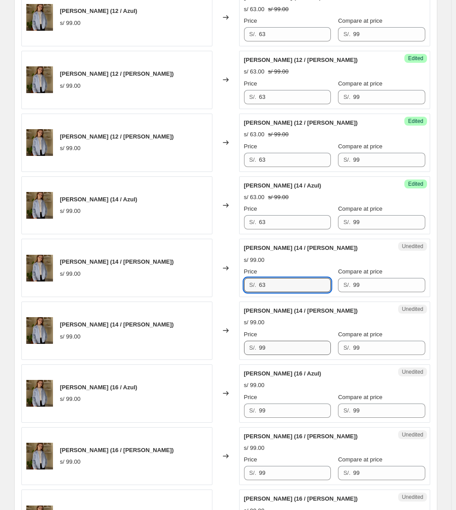
type input "63"
drag, startPoint x: 282, startPoint y: 353, endPoint x: 166, endPoint y: 354, distance: 115.9
click at [178, 355] on div "[PERSON_NAME] (14 / [PERSON_NAME]) s/ 99.00 Changed to Unedited [PERSON_NAME] (…" at bounding box center [225, 331] width 409 height 58
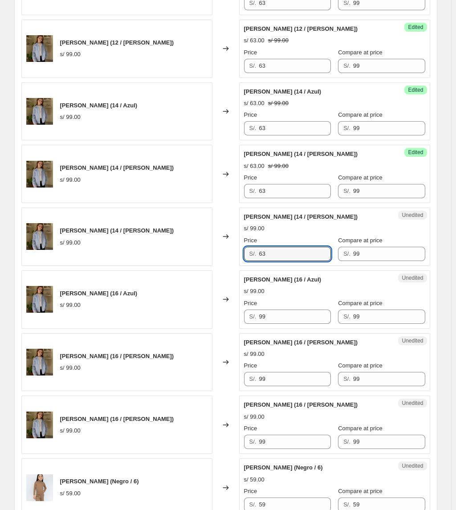
scroll to position [594, 0]
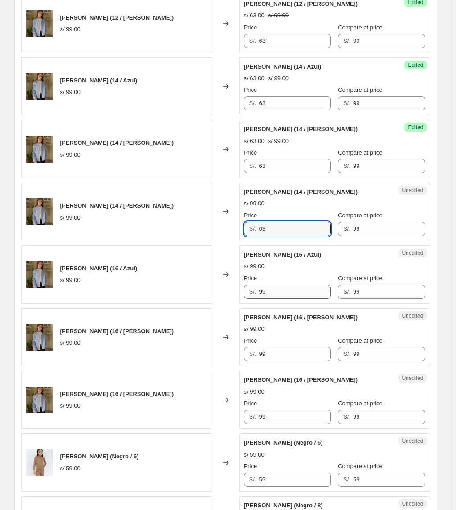
type input "63"
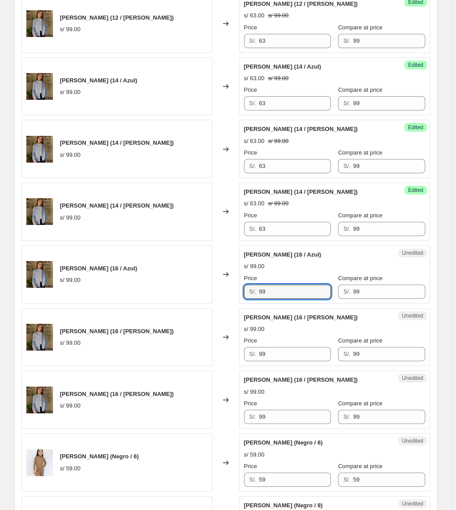
drag, startPoint x: 283, startPoint y: 295, endPoint x: 223, endPoint y: 299, distance: 59.4
click at [236, 300] on div "[PERSON_NAME] (16 / Azul) s/ 99.00 Changed to Unedited [PERSON_NAME] (16 / Azul…" at bounding box center [225, 275] width 409 height 58
type input "63"
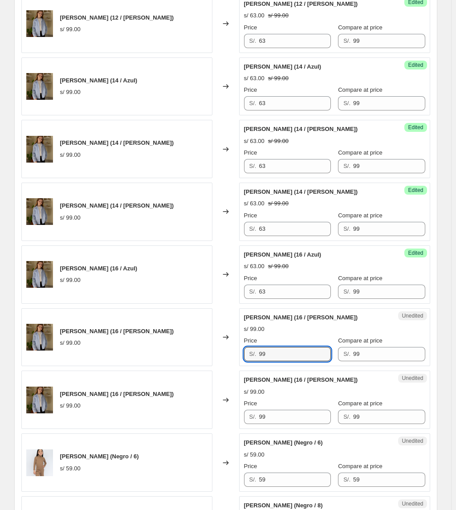
drag, startPoint x: 287, startPoint y: 357, endPoint x: 177, endPoint y: 348, distance: 110.4
click at [186, 353] on div "[PERSON_NAME] (16 / [PERSON_NAME]) s/ 99.00 Changed to Unedited [PERSON_NAME] (…" at bounding box center [225, 337] width 409 height 58
type input "63"
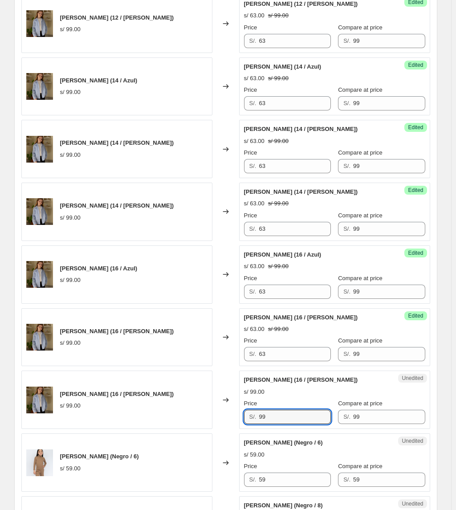
drag, startPoint x: 283, startPoint y: 423, endPoint x: 256, endPoint y: 380, distance: 50.5
click at [168, 411] on div "[PERSON_NAME] (16 / [PERSON_NAME]) s/ 99.00 Changed to Unedited [PERSON_NAME] (…" at bounding box center [225, 400] width 409 height 58
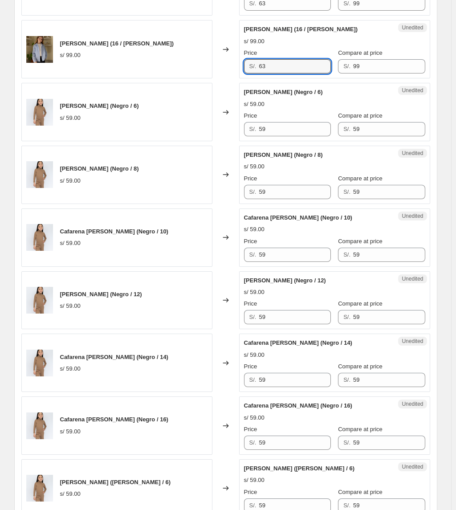
scroll to position [951, 0]
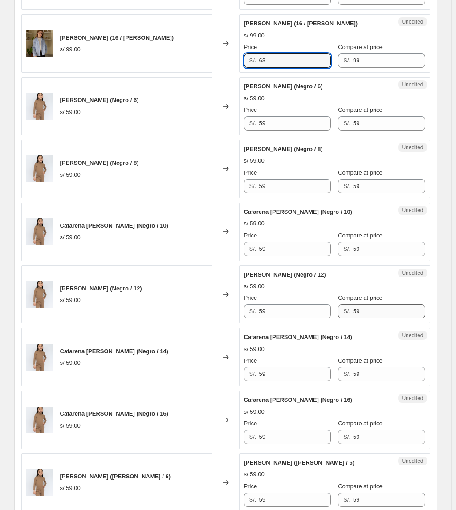
type input "63"
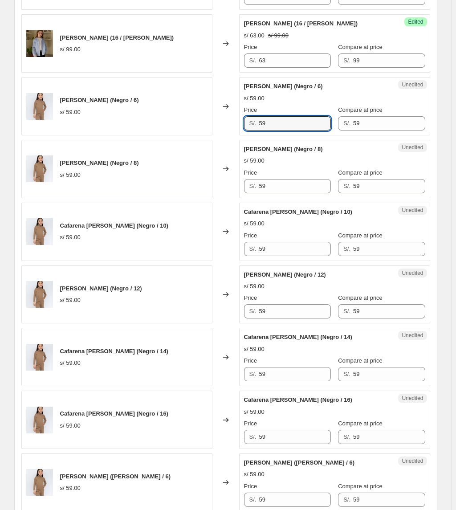
drag, startPoint x: 291, startPoint y: 123, endPoint x: 204, endPoint y: 122, distance: 86.5
click at [204, 122] on div "Cafarena [PERSON_NAME] (Negro / 6) s/ 59.00 Changed to Unedited [PERSON_NAME] […" at bounding box center [225, 106] width 409 height 58
type input "37"
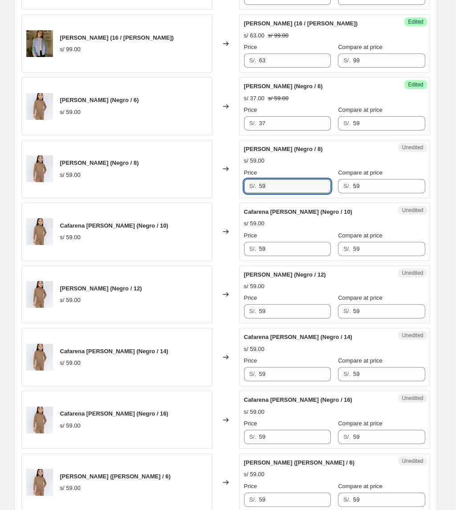
drag, startPoint x: 280, startPoint y: 190, endPoint x: 26, endPoint y: 156, distance: 256.8
click at [26, 156] on div "Cafarena [PERSON_NAME] (Negro / 8) s/ 59.00 Changed to Unedited [PERSON_NAME] […" at bounding box center [225, 169] width 409 height 58
type input "37"
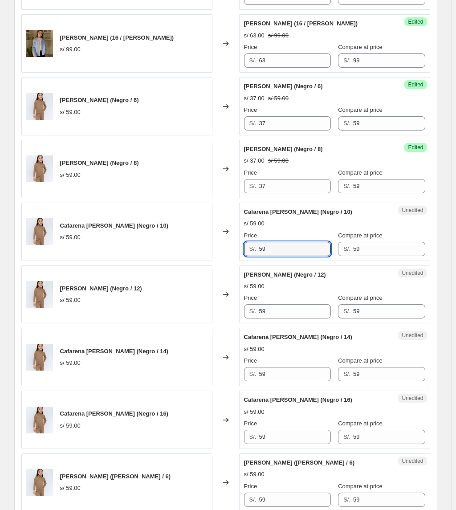
drag, startPoint x: 282, startPoint y: 255, endPoint x: 178, endPoint y: 242, distance: 104.6
click at [178, 243] on div "Cafarena [PERSON_NAME] (Negro / 10) s/ 59.00 Changed to Unedited [PERSON_NAME] …" at bounding box center [225, 232] width 409 height 58
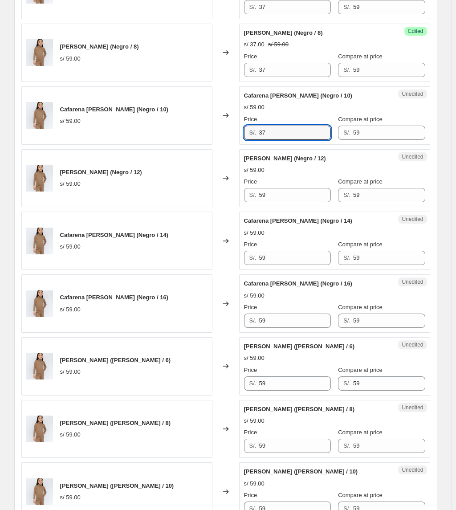
scroll to position [1070, 0]
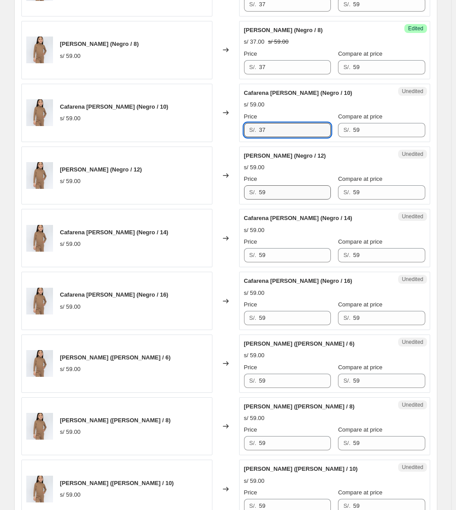
type input "37"
drag, startPoint x: 291, startPoint y: 198, endPoint x: 169, endPoint y: 178, distance: 123.7
click at [169, 178] on div "Cafarena [PERSON_NAME] (Negro / 12) s/ 59.00 Changed to Unedited [PERSON_NAME] …" at bounding box center [225, 176] width 409 height 58
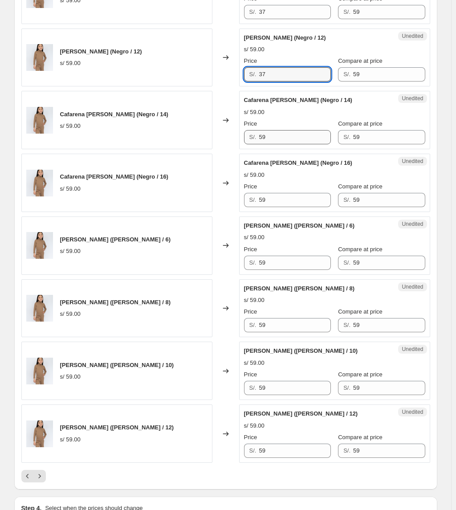
scroll to position [1188, 0]
type input "37"
drag, startPoint x: 277, startPoint y: 137, endPoint x: 201, endPoint y: 138, distance: 75.3
click at [201, 138] on div "Cafarena [PERSON_NAME] (Negro / 14) s/ 59.00 Changed to Unedited [PERSON_NAME] …" at bounding box center [225, 119] width 409 height 58
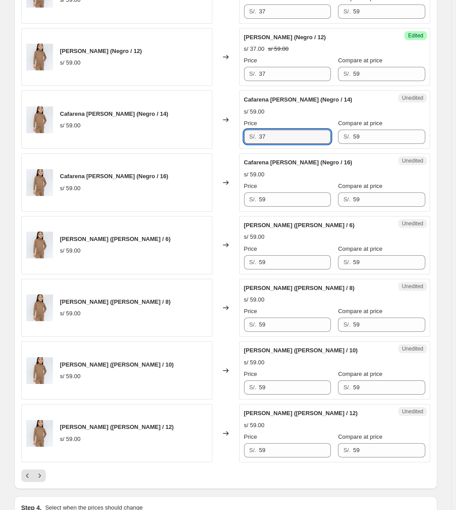
type input "37"
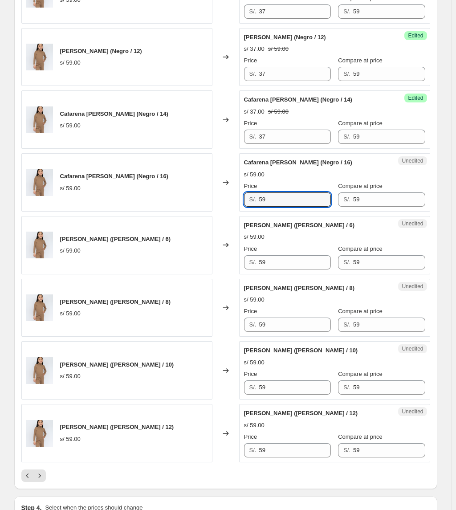
drag, startPoint x: 250, startPoint y: 205, endPoint x: 193, endPoint y: 195, distance: 58.8
click at [193, 196] on div "Cafarena [PERSON_NAME] (Negro / 16) s/ 59.00 Changed to Unedited [PERSON_NAME] …" at bounding box center [225, 182] width 409 height 58
type input "37"
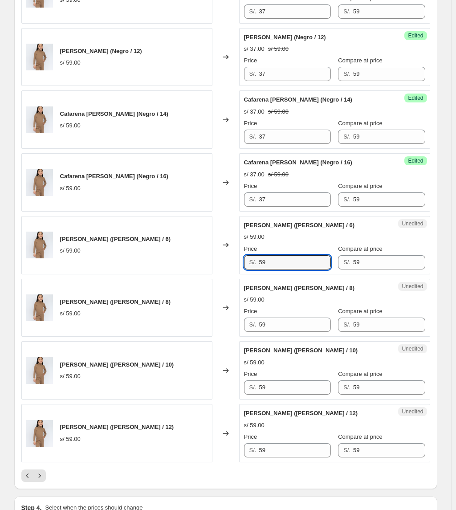
drag, startPoint x: 238, startPoint y: 263, endPoint x: 217, endPoint y: 259, distance: 21.6
click at [217, 259] on div "[PERSON_NAME] ([PERSON_NAME] / 6) s/ 59.00 Changed to Unedited [PERSON_NAME] [P…" at bounding box center [225, 245] width 409 height 58
type input "37"
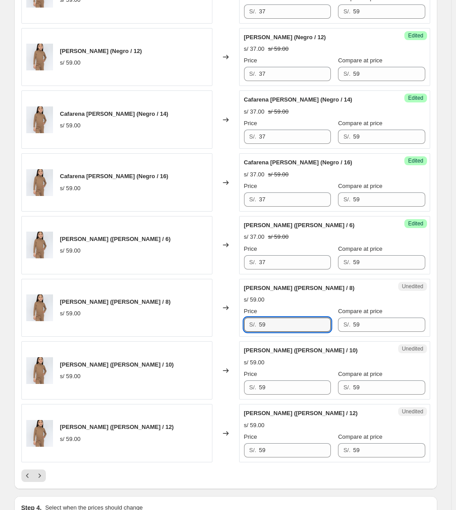
drag, startPoint x: 287, startPoint y: 334, endPoint x: 224, endPoint y: 326, distance: 64.2
click at [224, 326] on div "[PERSON_NAME] ([PERSON_NAME] / 8) s/ 59.00 Changed to Unedited [PERSON_NAME] [P…" at bounding box center [225, 308] width 409 height 58
type input "37"
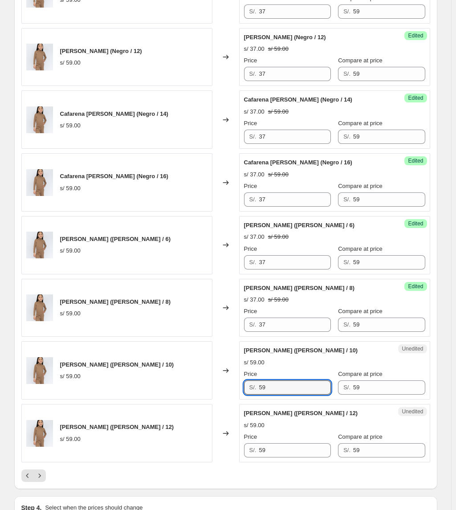
drag, startPoint x: 257, startPoint y: 393, endPoint x: 211, endPoint y: 380, distance: 47.7
click at [212, 380] on div "[PERSON_NAME] ([PERSON_NAME] / 10) s/ 59.00 Changed to Unedited [PERSON_NAME] […" at bounding box center [225, 370] width 409 height 58
type input "37"
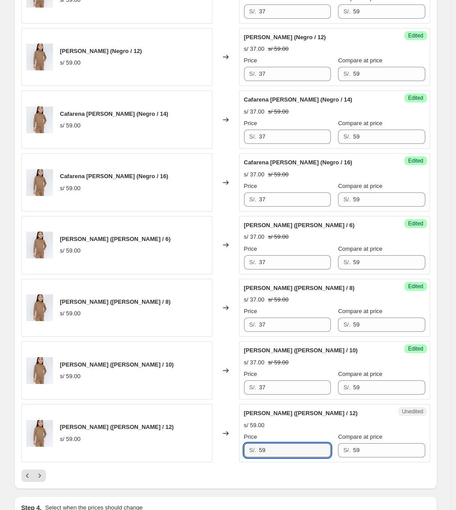
drag, startPoint x: 295, startPoint y: 455, endPoint x: 136, endPoint y: 424, distance: 162.0
click at [136, 424] on div "[PERSON_NAME] ([PERSON_NAME] / 12) s/ 59.00 Changed to Unedited [PERSON_NAME] […" at bounding box center [225, 433] width 409 height 58
type input "37"
click at [40, 480] on icon "Next" at bounding box center [39, 476] width 9 height 9
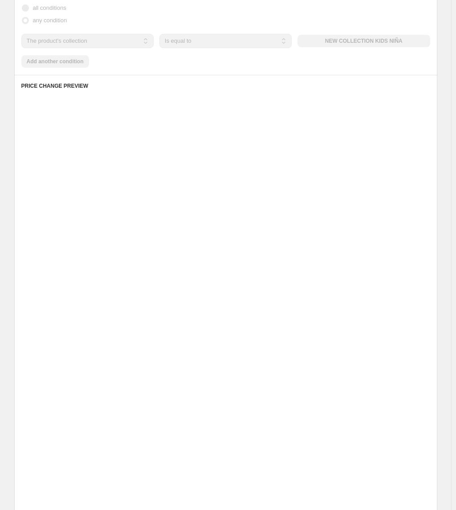
scroll to position [0, 0]
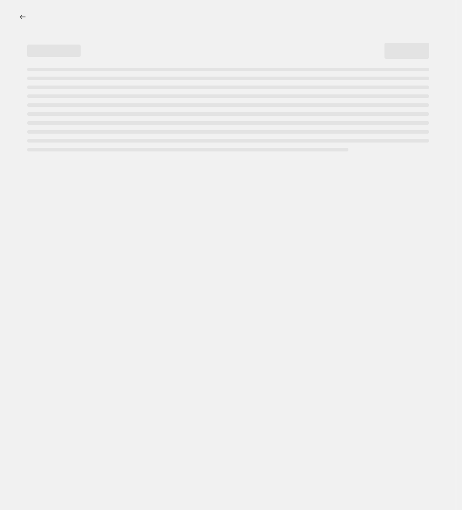
select select "percentage"
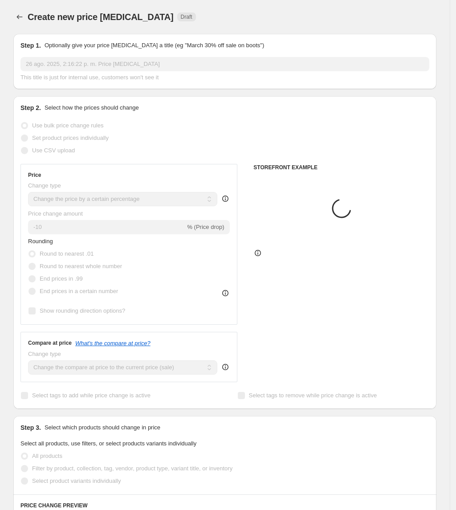
drag, startPoint x: 381, startPoint y: 244, endPoint x: 386, endPoint y: 237, distance: 8.7
click at [382, 244] on div "Placeholder s/ 53.15 s/ 59.05" at bounding box center [392, 210] width 74 height 69
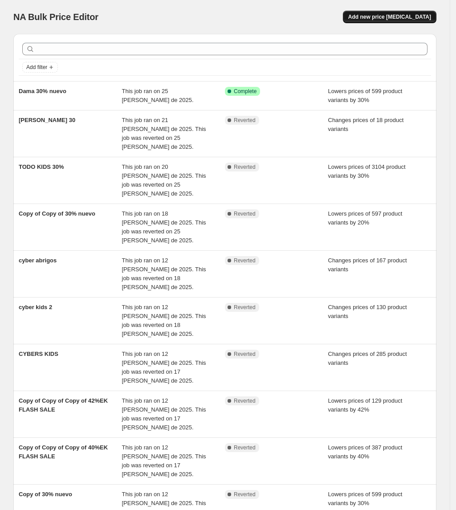
click at [412, 18] on span "Add new price change job" at bounding box center [390, 16] width 83 height 7
click at [423, 22] on button "Add new price change job" at bounding box center [390, 17] width 94 height 12
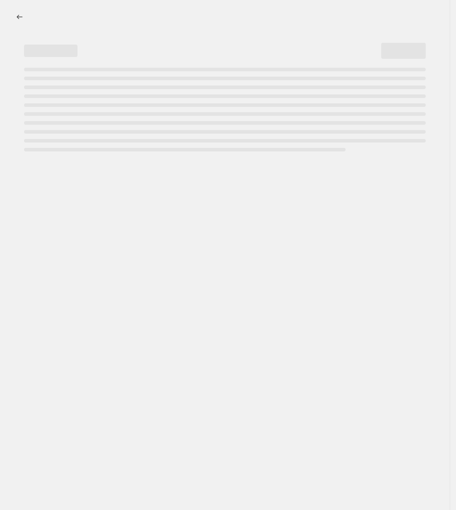
select select "percentage"
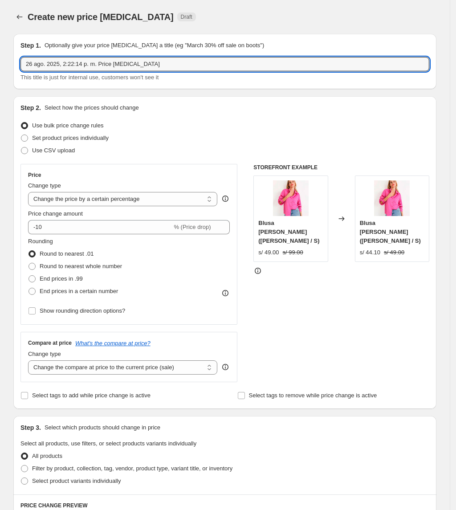
drag, startPoint x: 162, startPoint y: 61, endPoint x: -108, endPoint y: 81, distance: 270.8
click at [0, 81] on html "Home Settings Plans Skip to content Create new price change job. This page is r…" at bounding box center [228, 255] width 456 height 510
type input "NEW COLLECTION"
click at [86, 137] on span "Set product prices individually" at bounding box center [70, 138] width 77 height 7
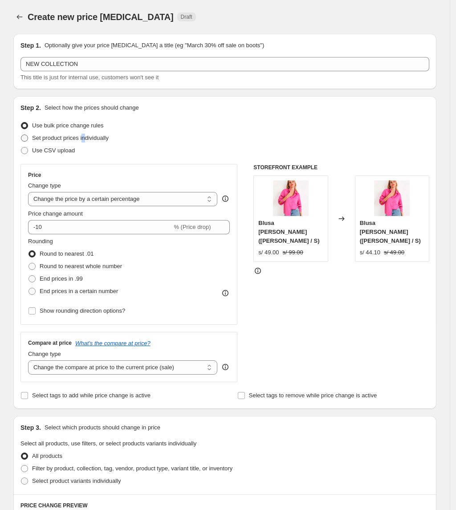
click at [86, 137] on span "Set product prices individually" at bounding box center [70, 138] width 77 height 7
click at [21, 135] on input "Set product prices individually" at bounding box center [21, 135] width 0 height 0
radio input "true"
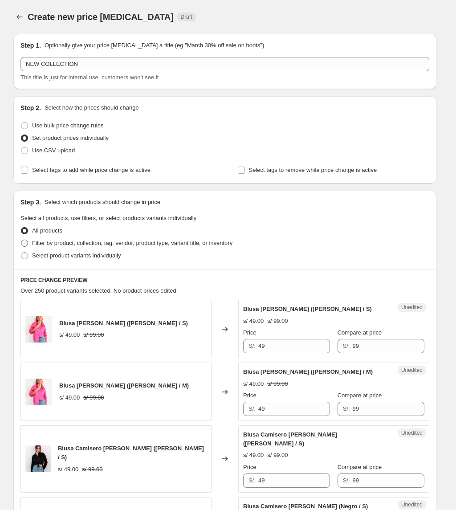
click at [69, 244] on span "Filter by product, collection, tag, vendor, product type, variant title, or inv…" at bounding box center [132, 243] width 201 height 7
click at [21, 240] on input "Filter by product, collection, tag, vendor, product type, variant title, or inv…" at bounding box center [21, 240] width 0 height 0
radio input "true"
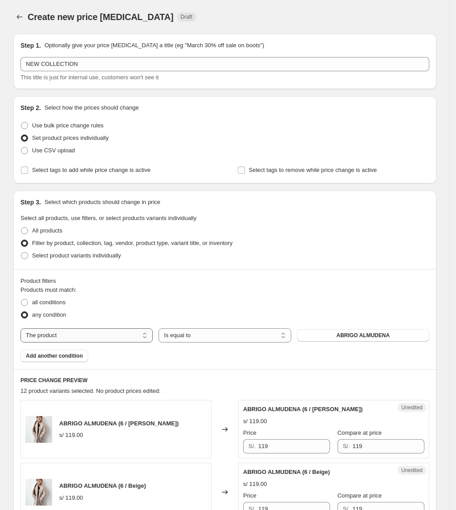
click at [98, 341] on select "The product The product's collection The product's tag The product's vendor The…" at bounding box center [87, 335] width 132 height 14
select select "collection"
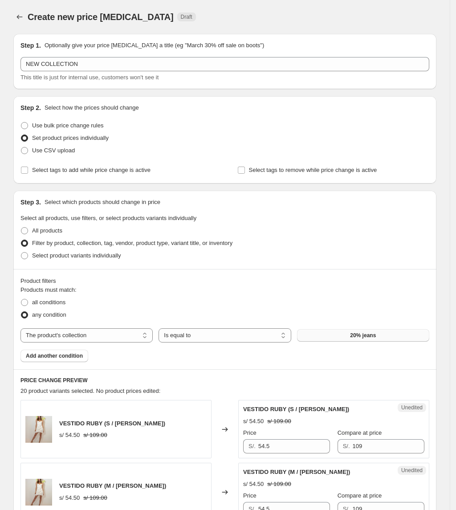
click at [335, 337] on button "20% jeans" at bounding box center [363, 335] width 132 height 12
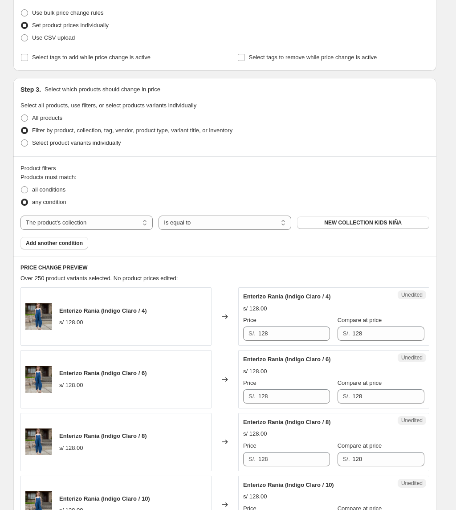
scroll to position [119, 0]
